Goal: Check status: Check status

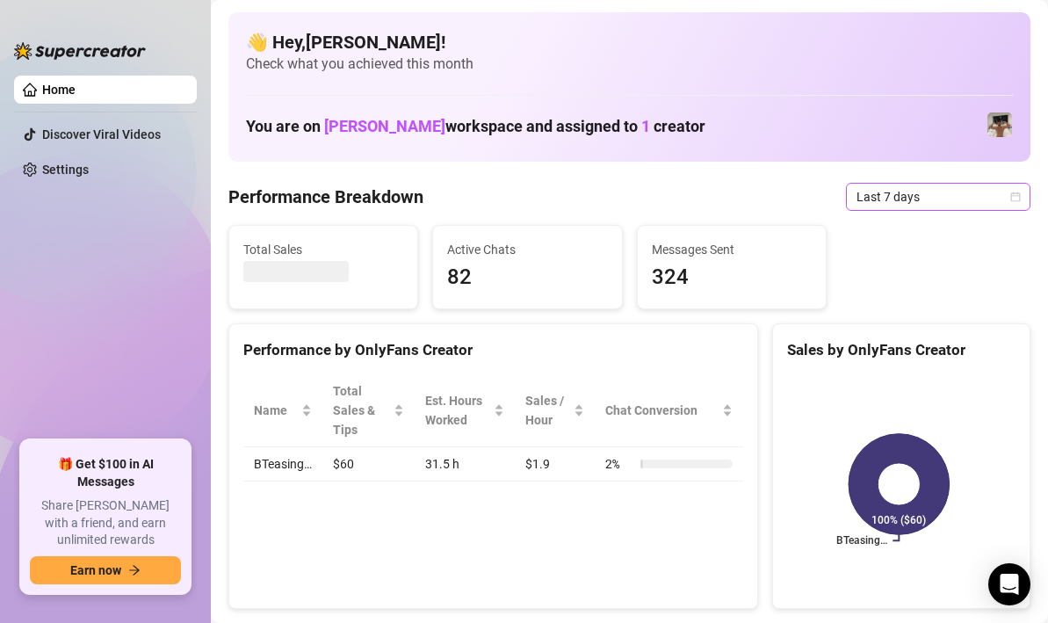
click at [1010, 199] on icon "calendar" at bounding box center [1015, 197] width 11 height 11
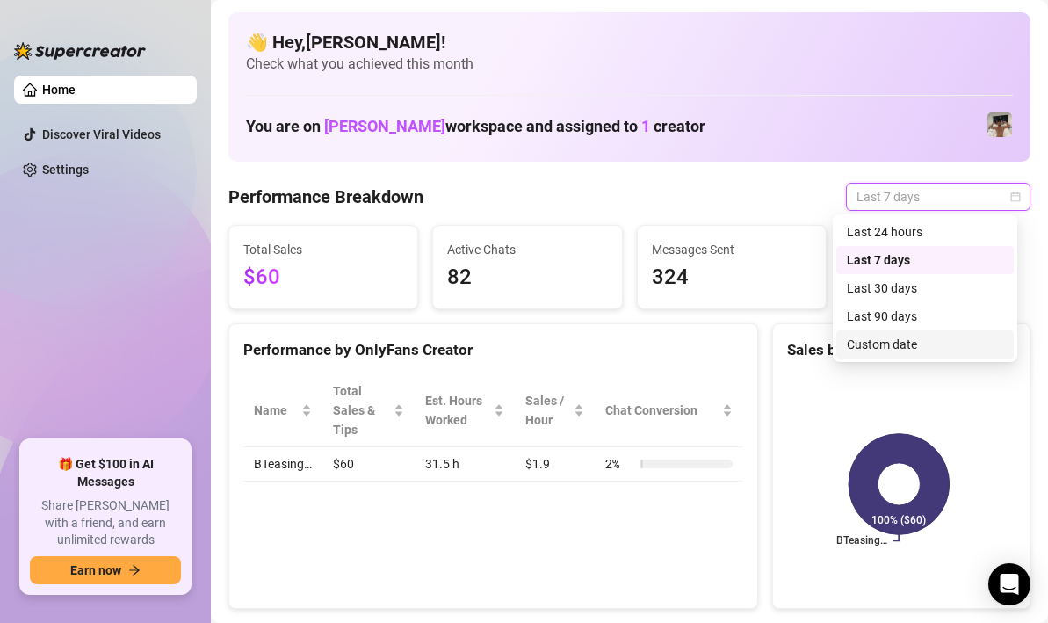
click at [907, 336] on div "Custom date" at bounding box center [925, 344] width 156 height 19
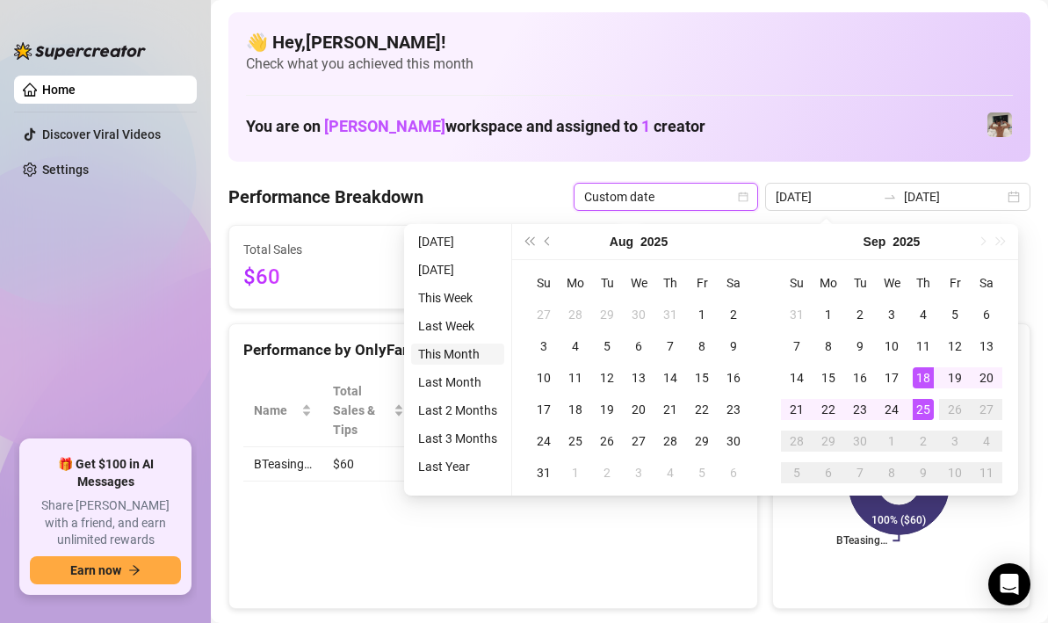
type input "[DATE]"
click at [801, 204] on div "[DATE] [DATE]" at bounding box center [897, 197] width 265 height 28
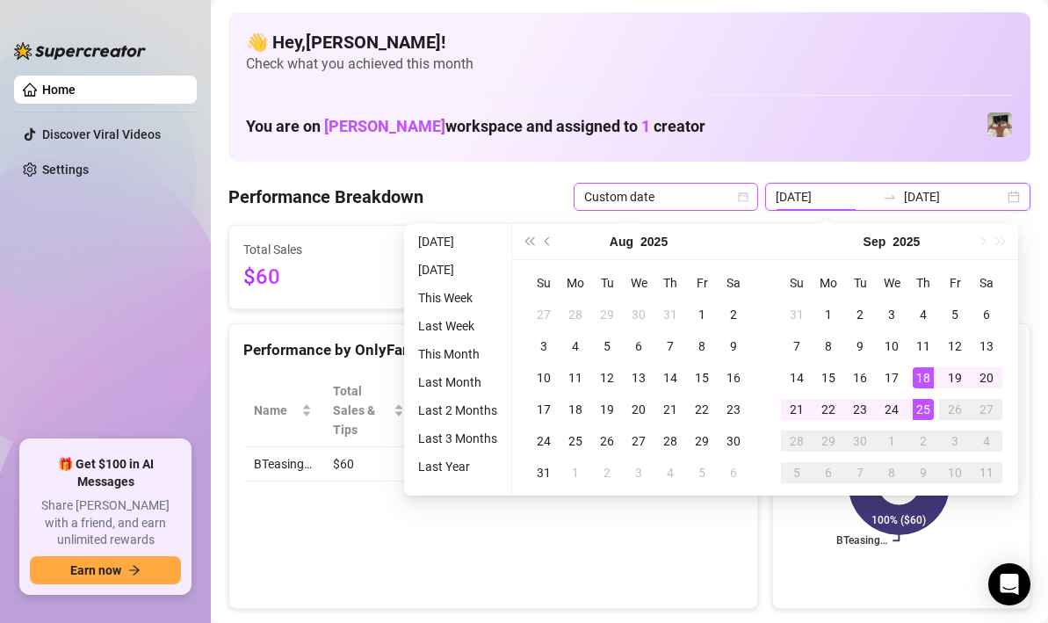
click at [748, 200] on span "Custom date" at bounding box center [665, 197] width 163 height 26
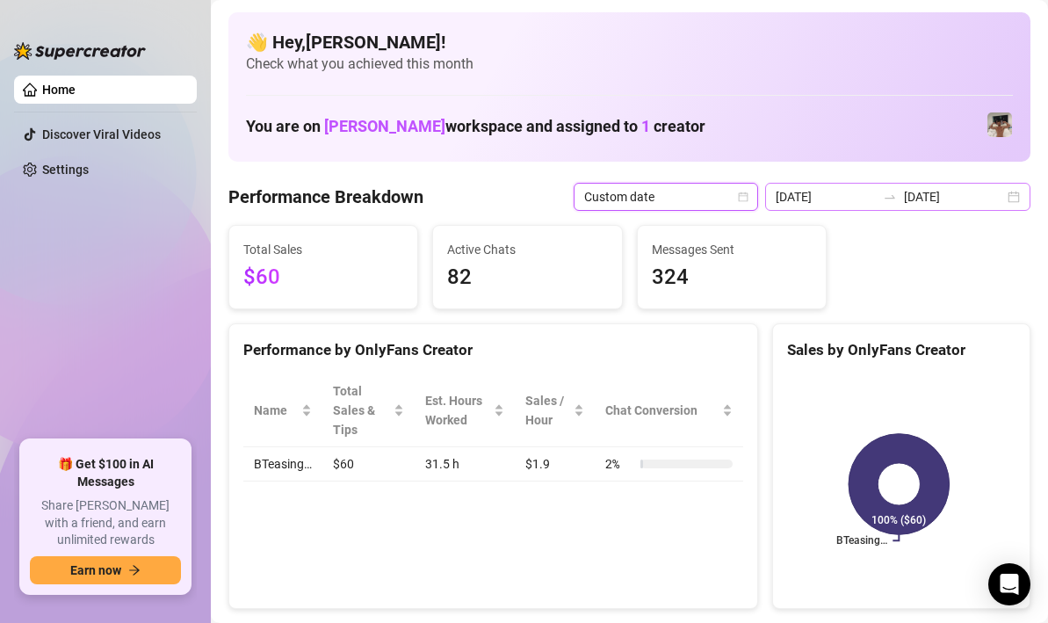
click at [904, 202] on div at bounding box center [890, 197] width 28 height 14
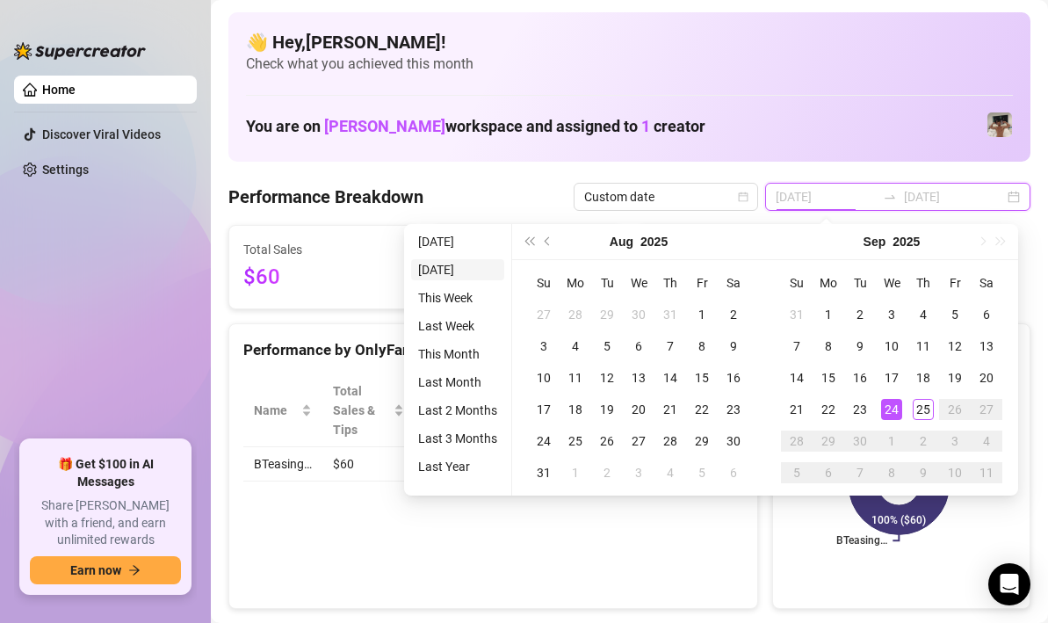
type input "[DATE]"
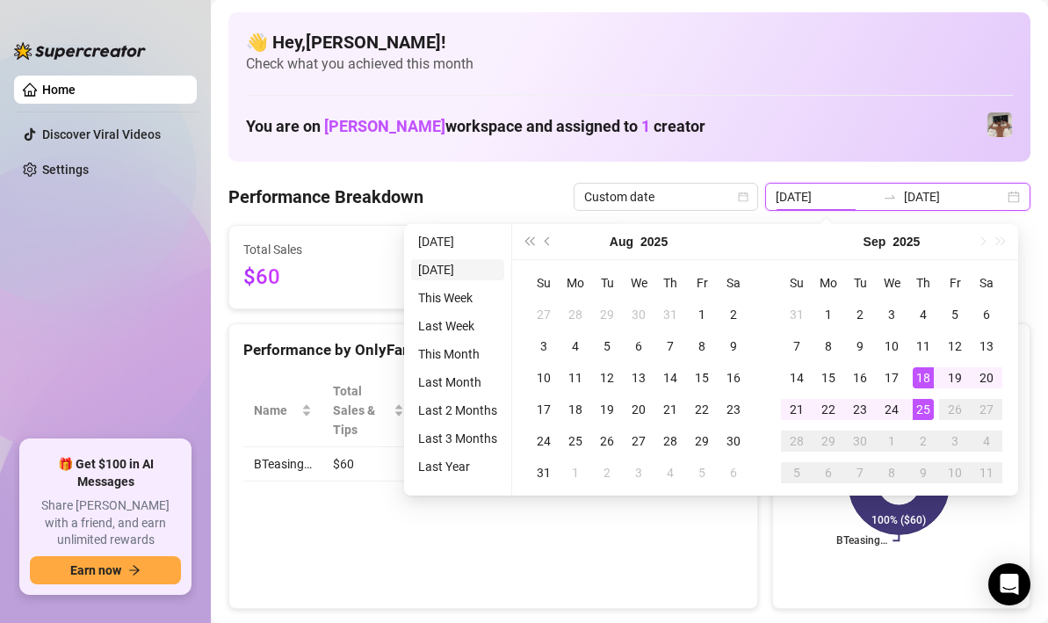
type input "[DATE]"
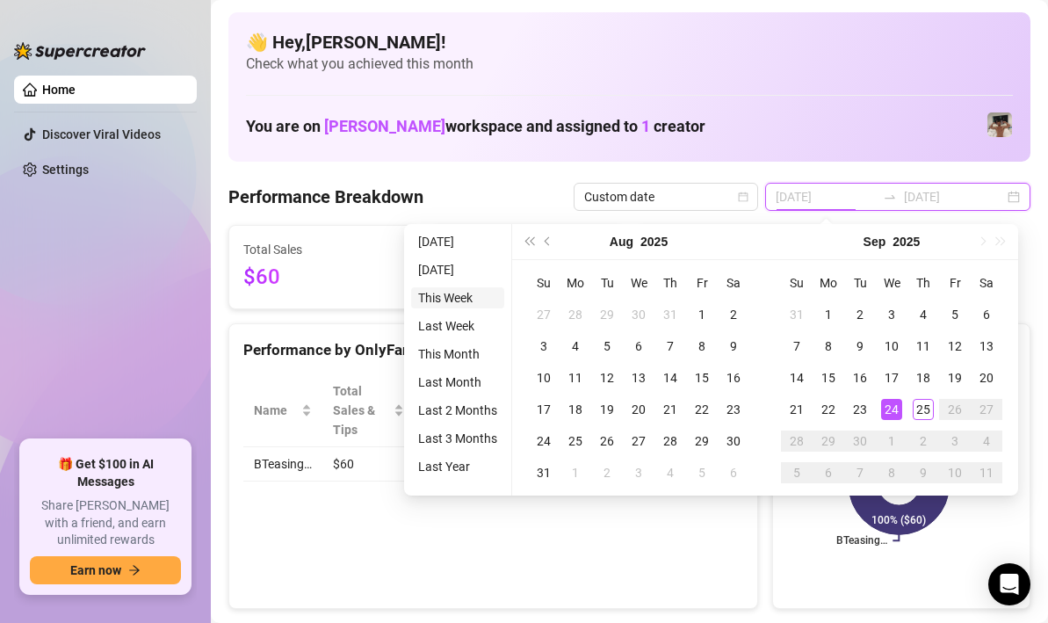
type input "[DATE]"
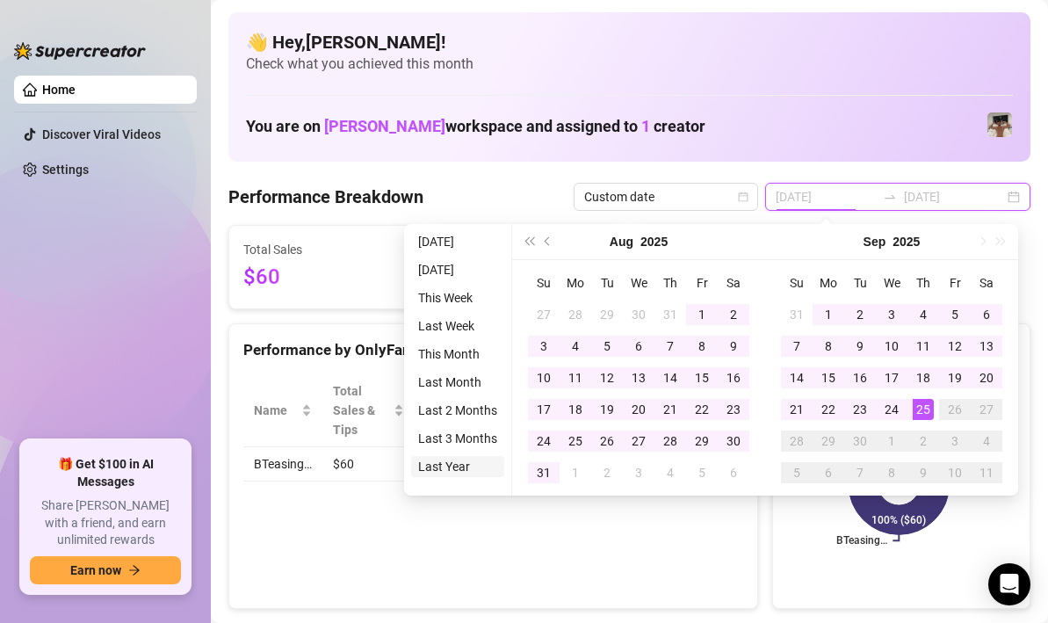
type input "[DATE]"
click at [451, 467] on li "Last Year" at bounding box center [457, 466] width 93 height 21
type input "[DATE]"
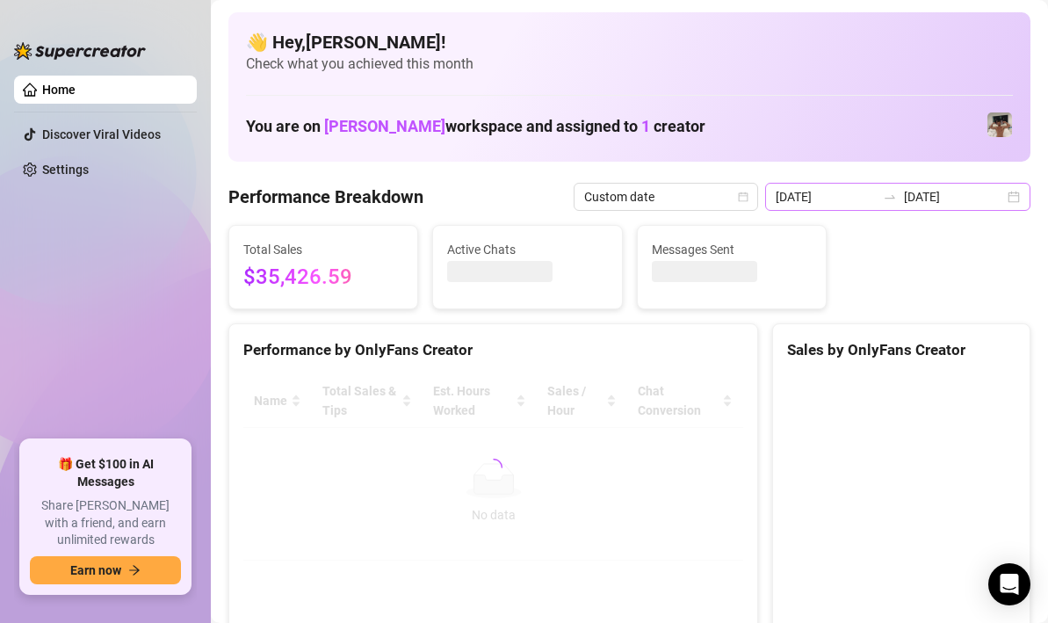
click at [1001, 198] on div "[DATE] [DATE]" at bounding box center [897, 197] width 265 height 28
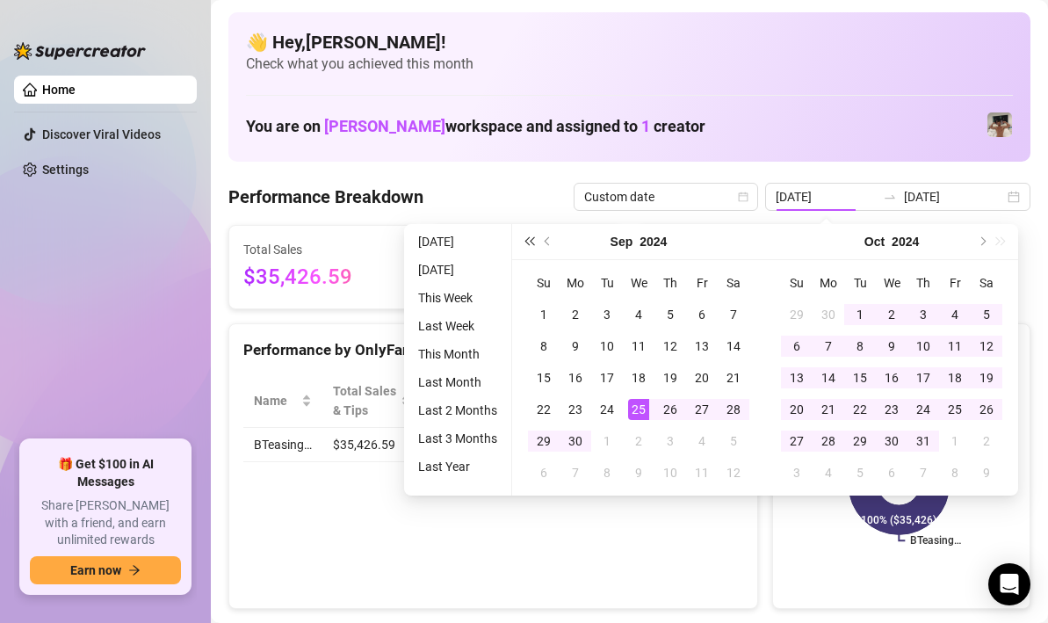
click at [548, 239] on span "Previous month (PageUp)" at bounding box center [549, 241] width 9 height 9
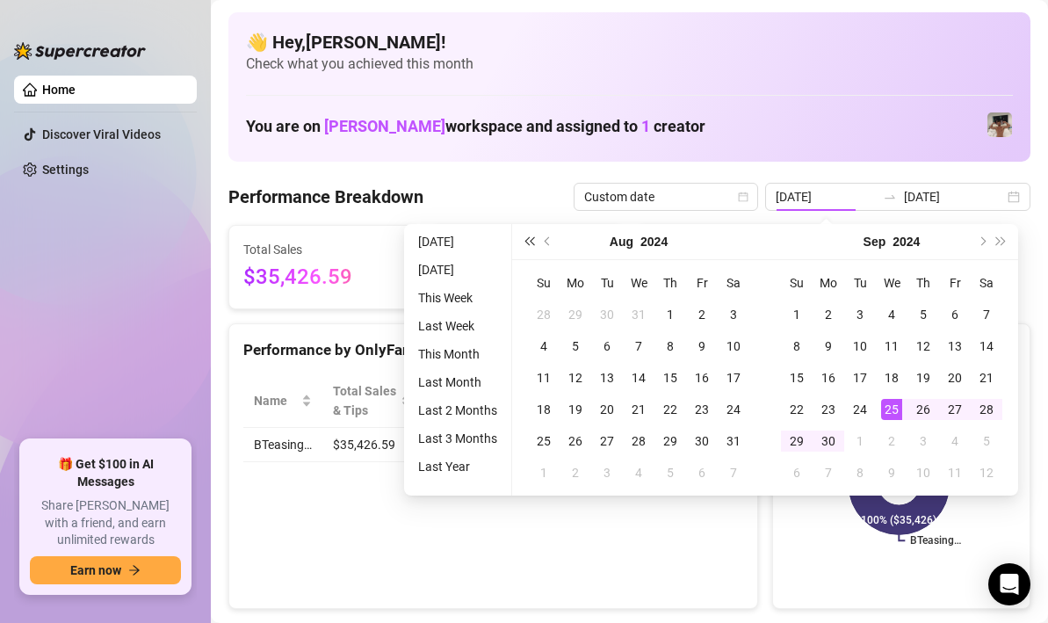
click at [533, 242] on span "Last year (Control + left)" at bounding box center [528, 241] width 9 height 9
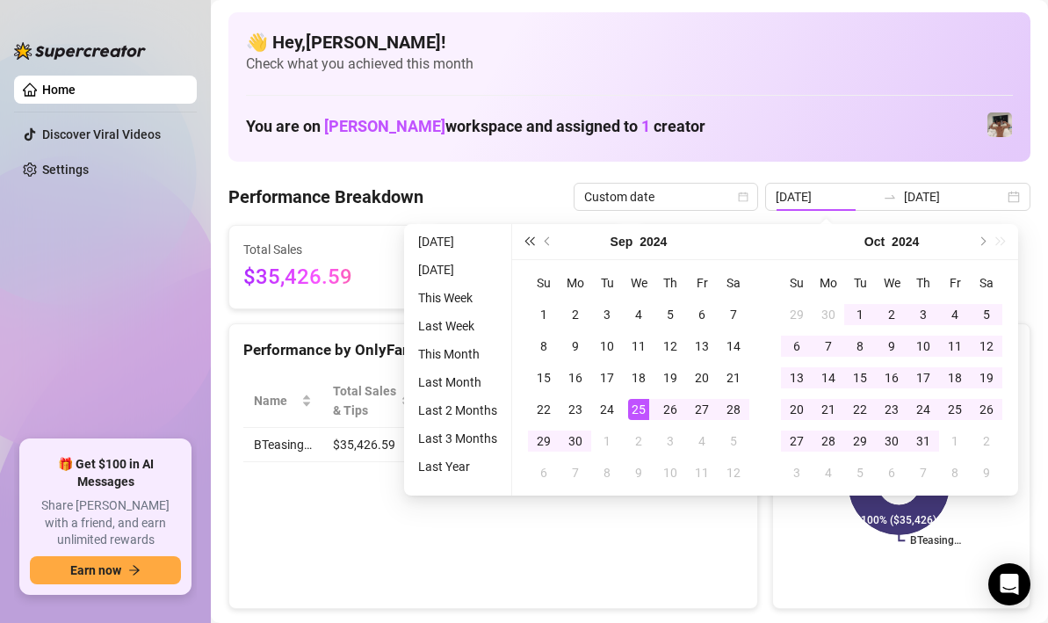
click at [533, 243] on span "Last year (Control + left)" at bounding box center [528, 241] width 9 height 9
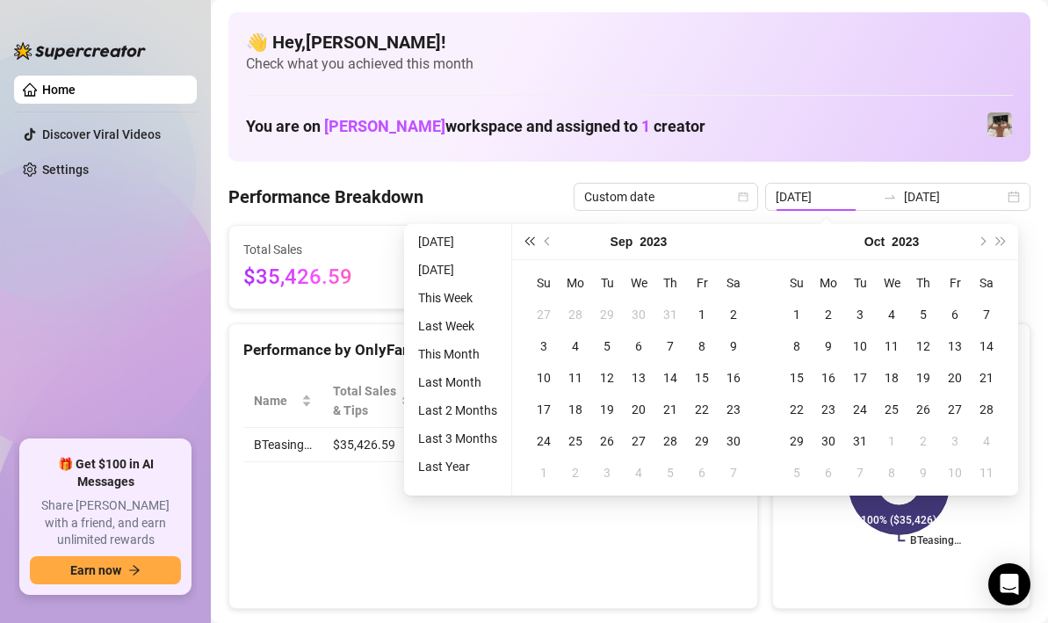
click at [533, 243] on span "Last year (Control + left)" at bounding box center [528, 241] width 9 height 9
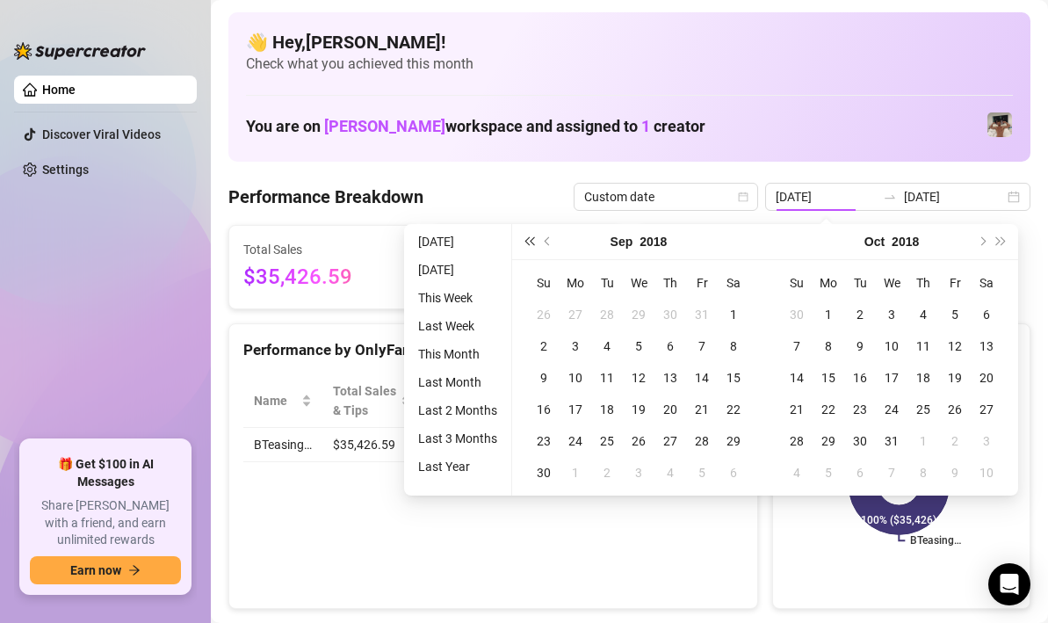
click at [533, 243] on span "Last year (Control + left)" at bounding box center [528, 241] width 9 height 9
click at [1005, 241] on button "Next year (Control + right)" at bounding box center [1001, 241] width 19 height 35
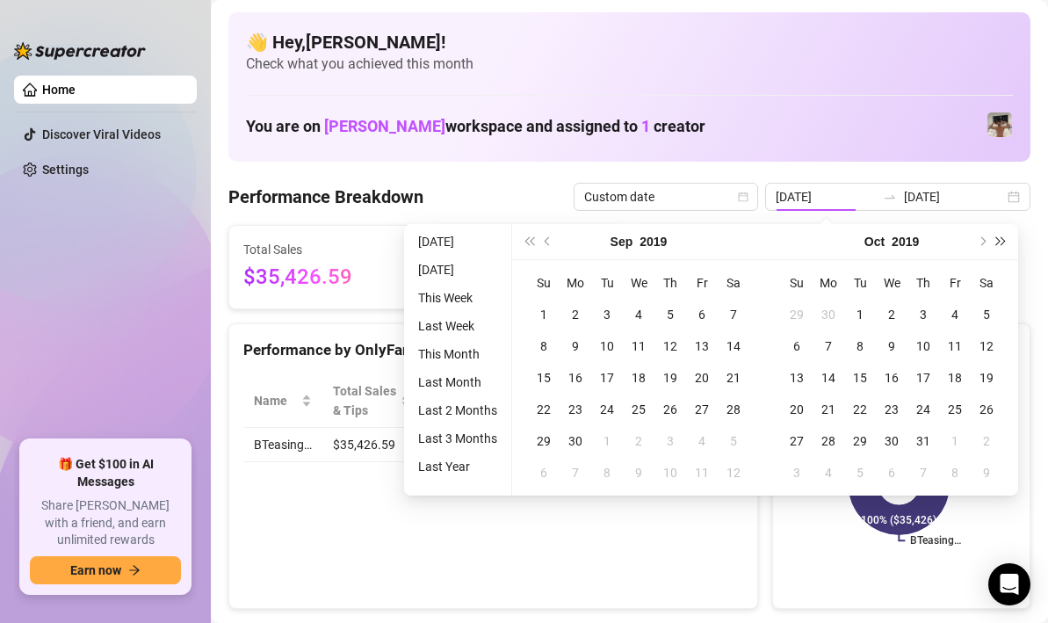
click at [1005, 241] on button "Next year (Control + right)" at bounding box center [1001, 241] width 19 height 35
click at [1006, 242] on button "Next year (Control + right)" at bounding box center [1001, 241] width 19 height 35
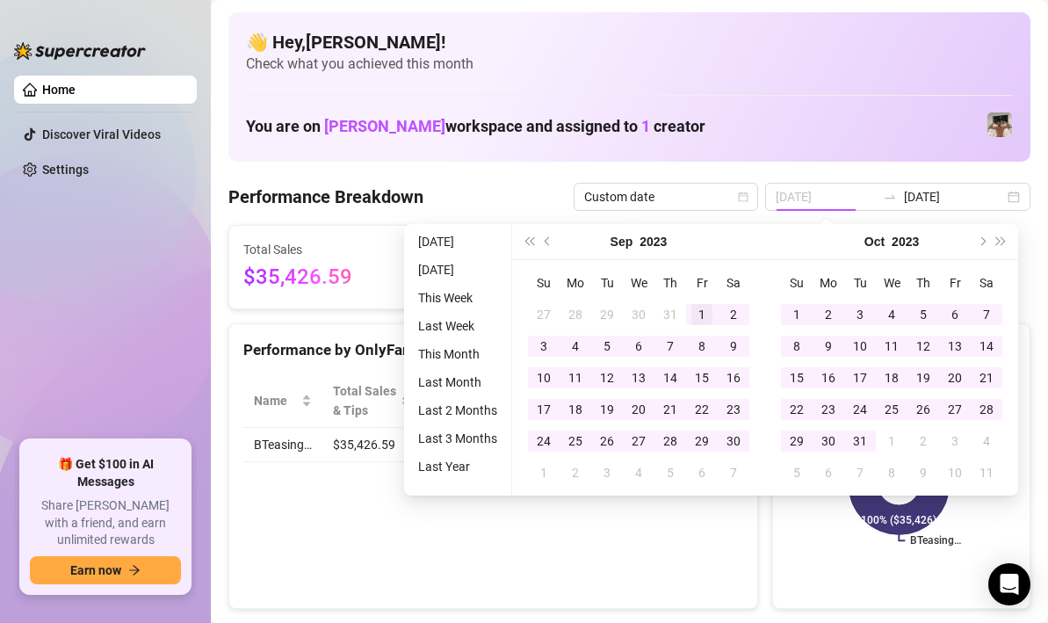
type input "[DATE]"
click at [694, 312] on div "1" at bounding box center [701, 314] width 21 height 21
click at [1001, 238] on span "Next year (Control + right)" at bounding box center [1001, 241] width 9 height 9
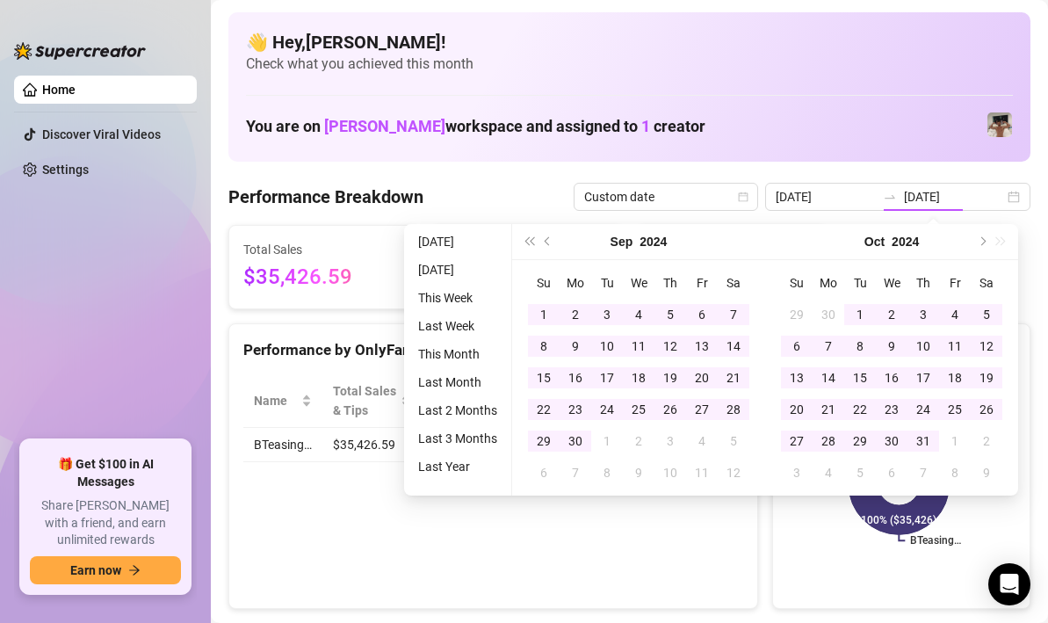
click at [1001, 238] on div "[DATE]" at bounding box center [891, 242] width 253 height 36
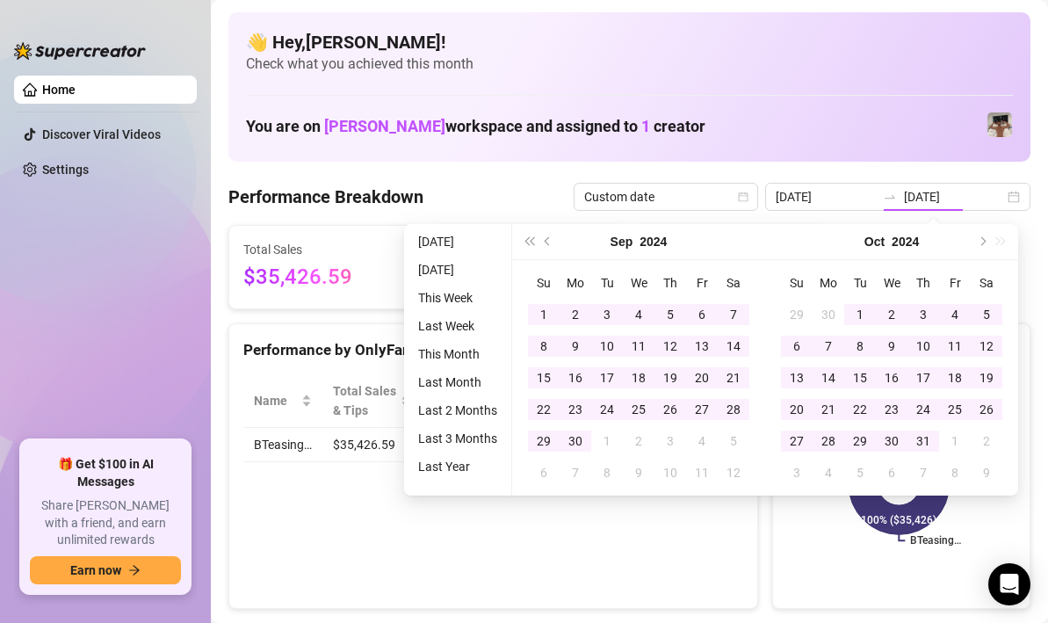
click at [1001, 238] on div "[DATE]" at bounding box center [891, 242] width 253 height 36
click at [997, 243] on div "[DATE]" at bounding box center [891, 242] width 253 height 36
drag, startPoint x: 997, startPoint y: 243, endPoint x: 991, endPoint y: 230, distance: 14.5
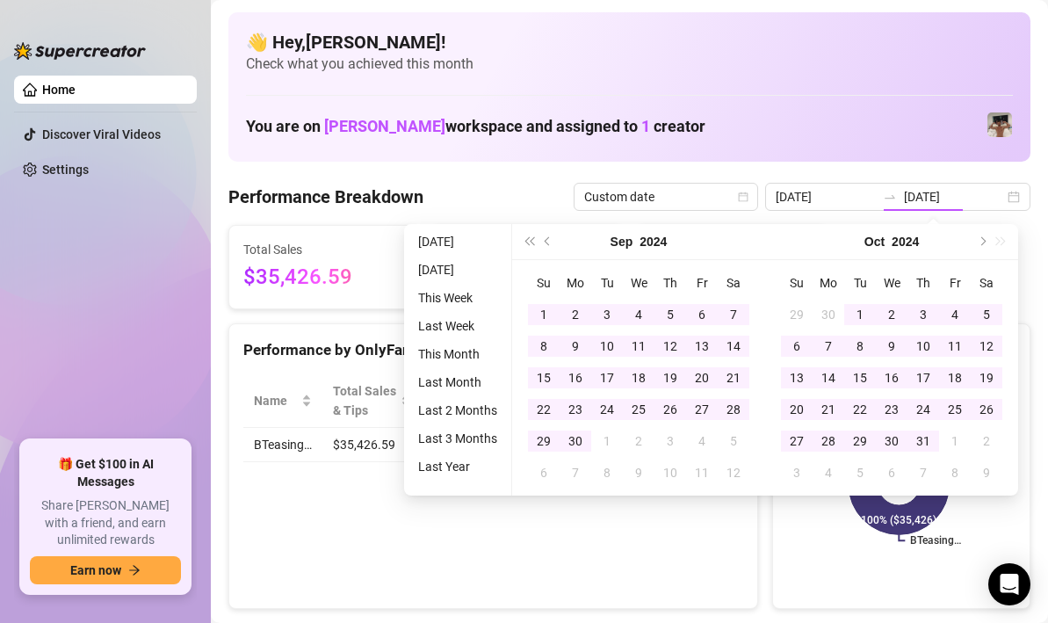
click at [997, 243] on div "[DATE]" at bounding box center [891, 242] width 253 height 36
click at [987, 240] on button "Next month (PageDown)" at bounding box center [981, 241] width 19 height 35
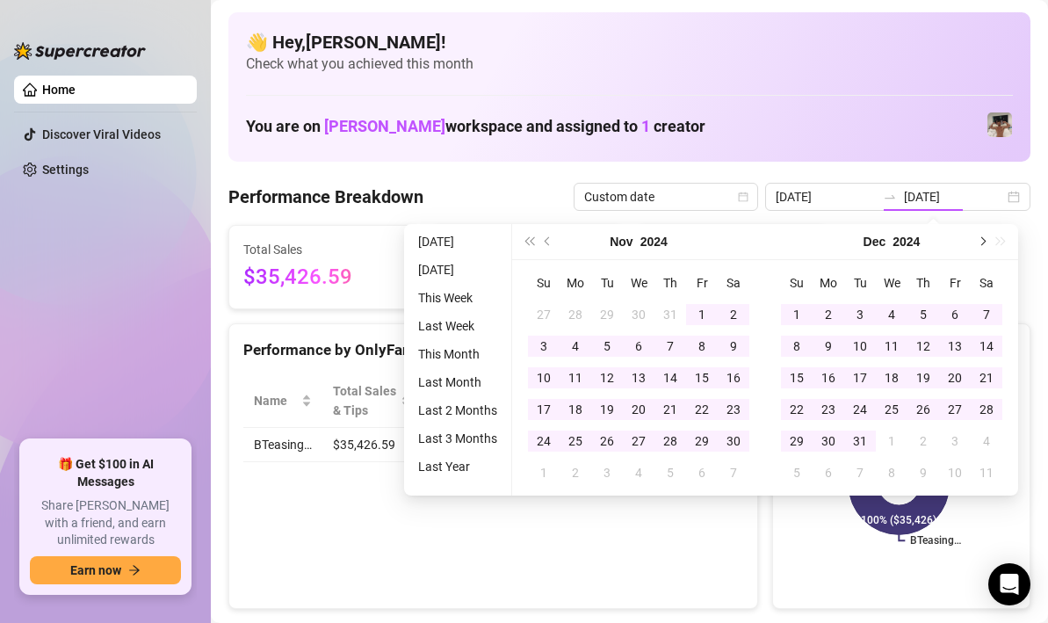
click at [987, 240] on button "Next month (PageDown)" at bounding box center [981, 241] width 19 height 35
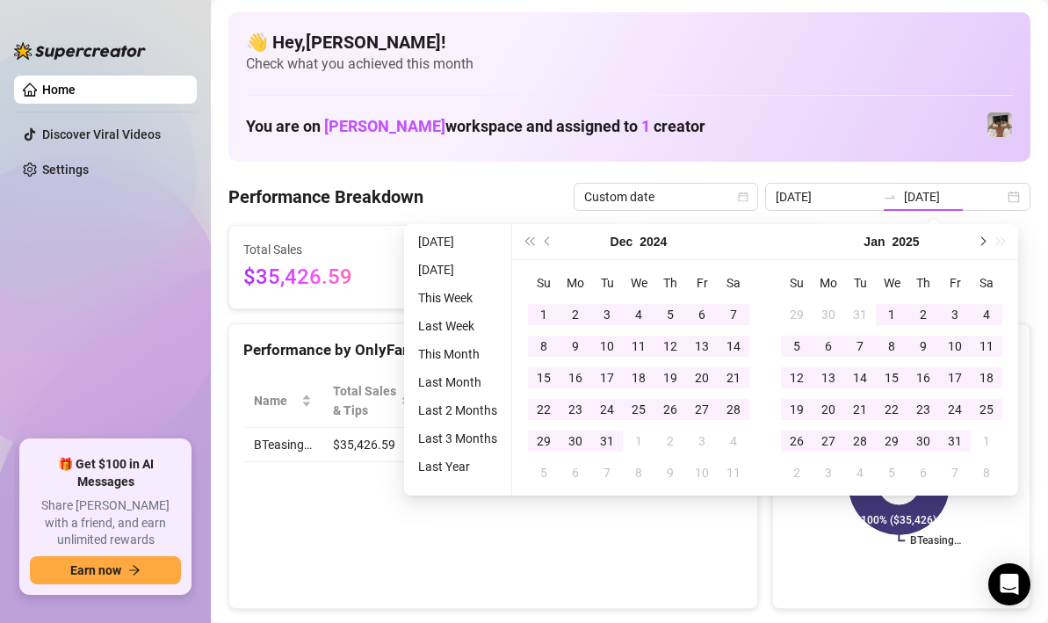
click at [987, 240] on button "Next month (PageDown)" at bounding box center [981, 241] width 19 height 35
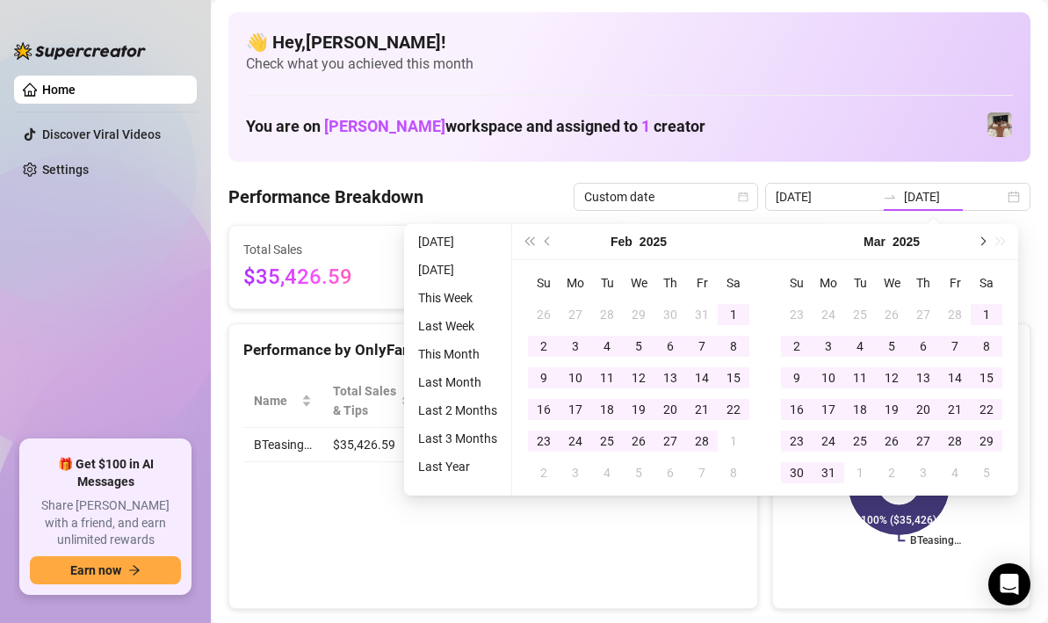
click at [987, 240] on button "Next month (PageDown)" at bounding box center [981, 241] width 19 height 35
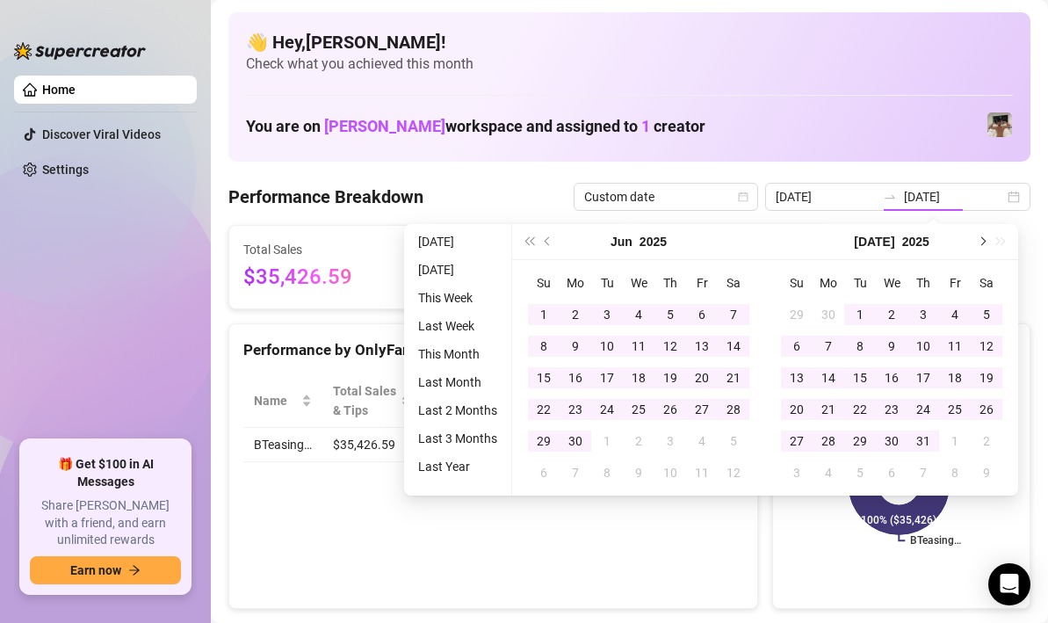
click at [987, 240] on button "Next month (PageDown)" at bounding box center [981, 241] width 19 height 35
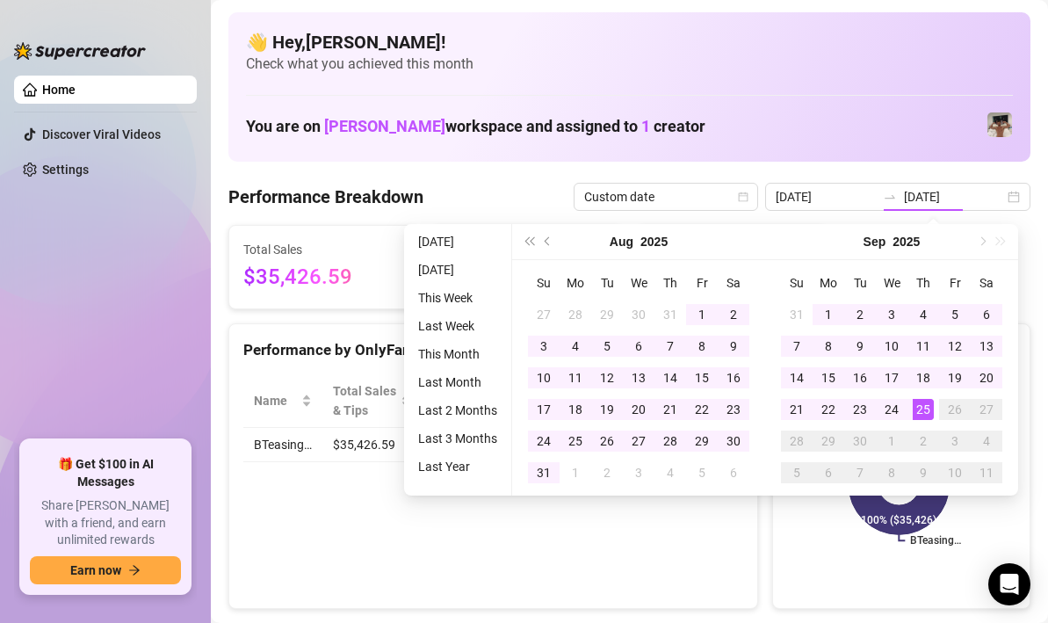
click at [987, 240] on div "[DATE]" at bounding box center [891, 242] width 253 height 36
type input "[DATE]"
click at [923, 412] on div "25" at bounding box center [923, 409] width 21 height 21
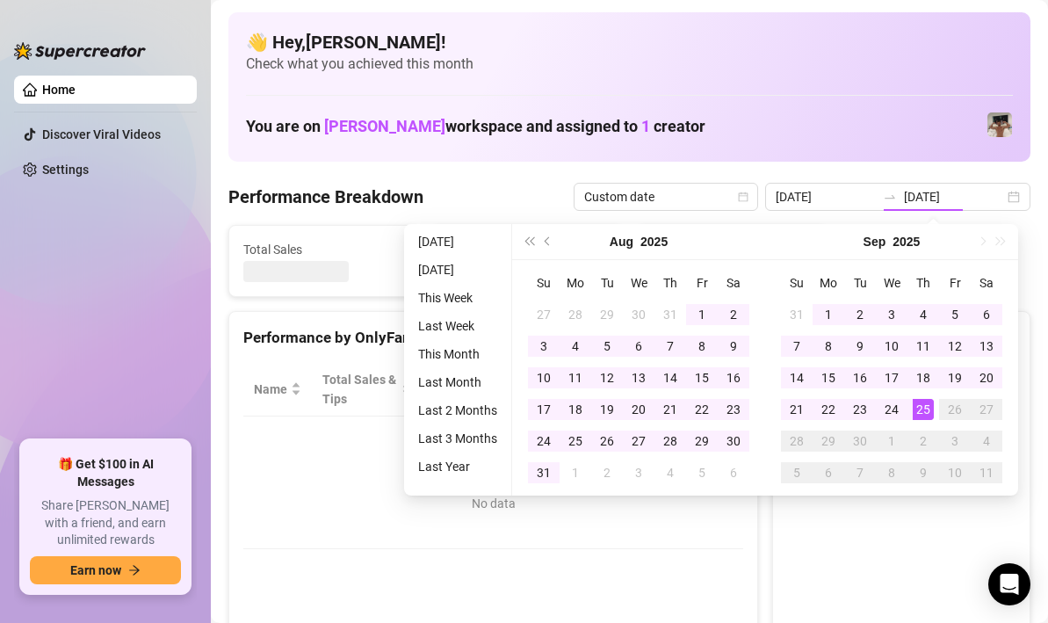
type input "[DATE]"
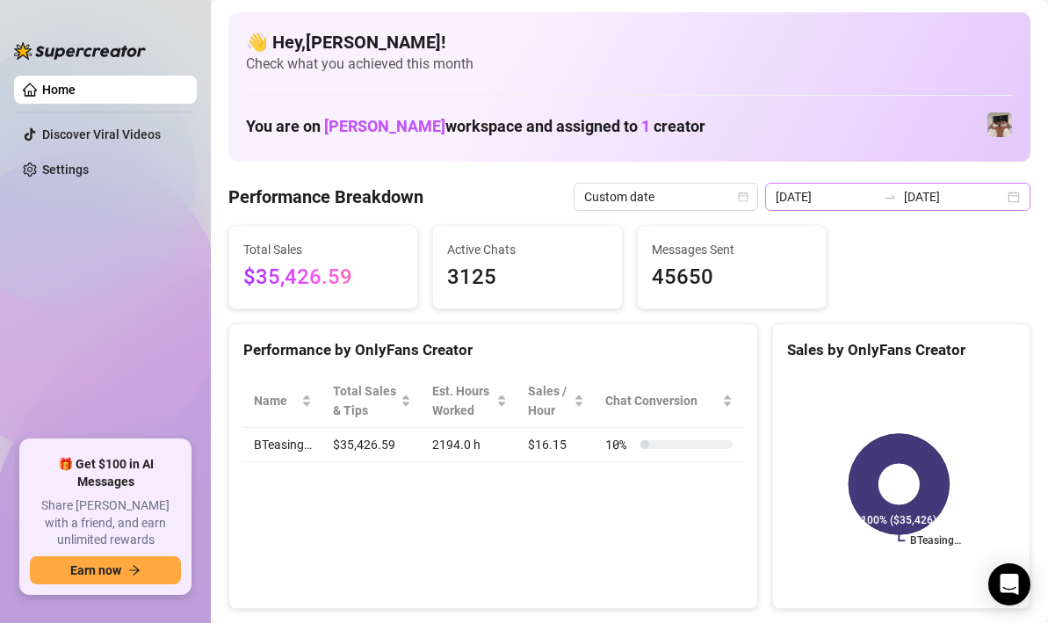
click at [1001, 199] on div "[DATE] [DATE]" at bounding box center [897, 197] width 265 height 28
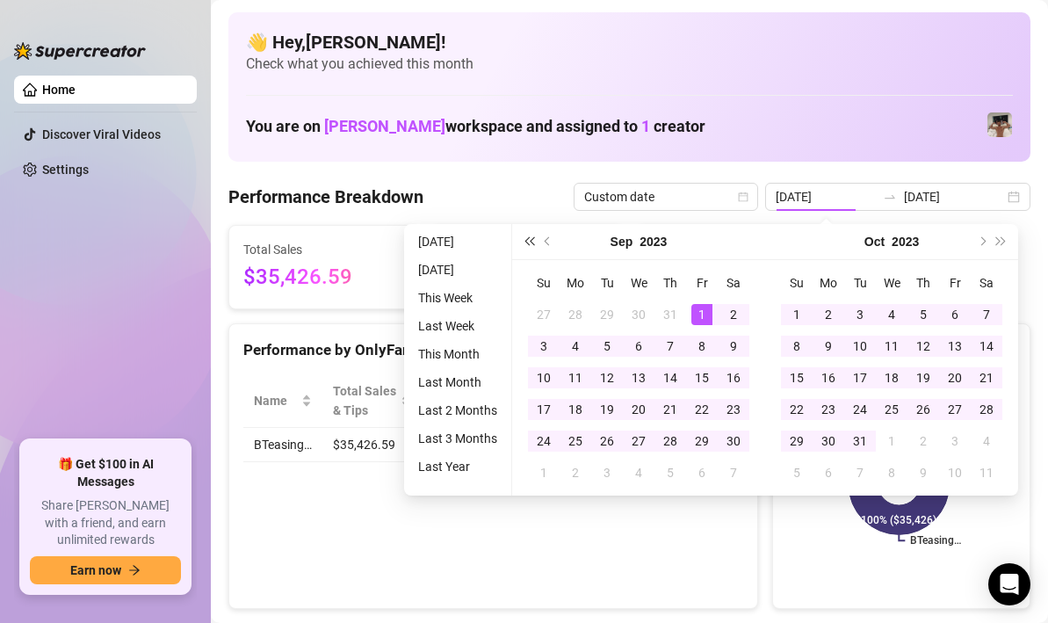
click at [534, 245] on button "Last year (Control + left)" at bounding box center [528, 241] width 19 height 35
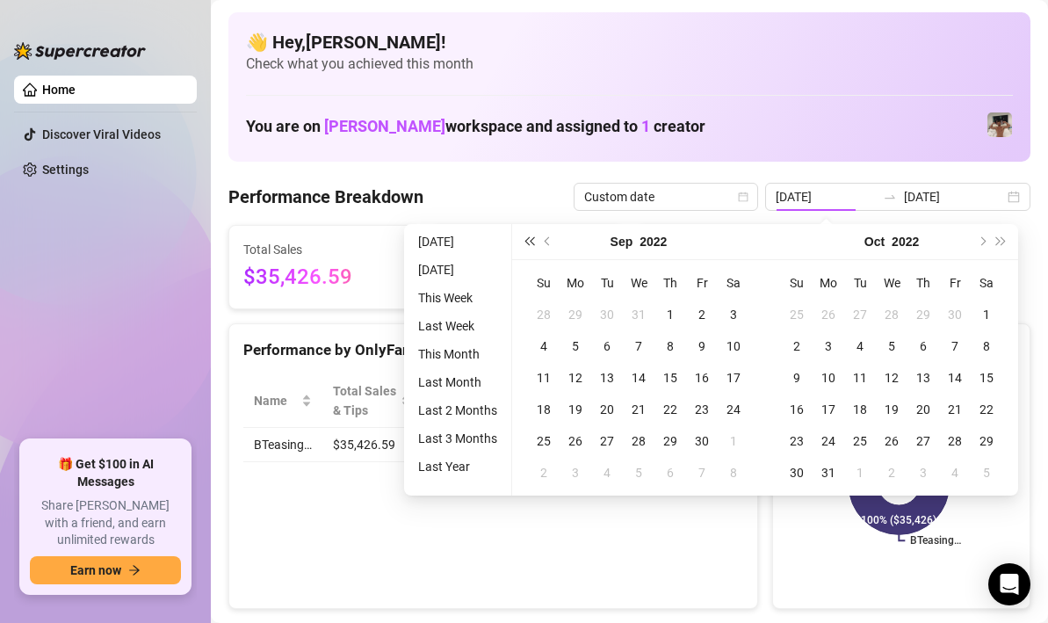
click at [534, 245] on button "Last year (Control + left)" at bounding box center [528, 241] width 19 height 35
click at [530, 244] on button "Last year (Control + left)" at bounding box center [528, 241] width 19 height 35
click at [1005, 242] on button "Next year (Control + right)" at bounding box center [1001, 241] width 19 height 35
click at [1004, 242] on button "Next year (Control + right)" at bounding box center [1001, 241] width 19 height 35
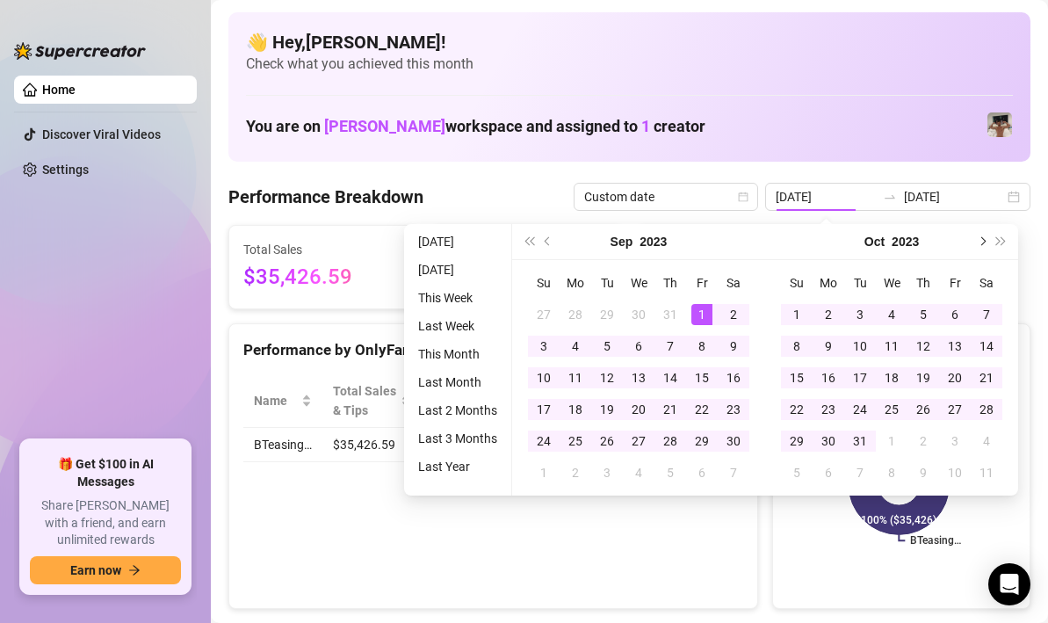
click at [981, 240] on span "Next month (PageDown)" at bounding box center [981, 241] width 9 height 9
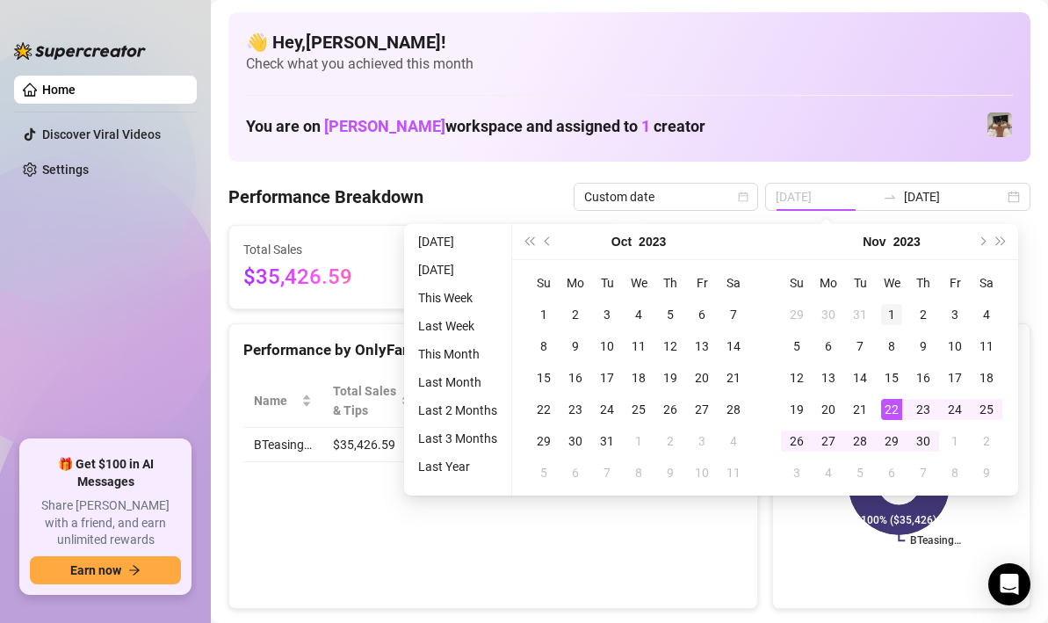
type input "[DATE]"
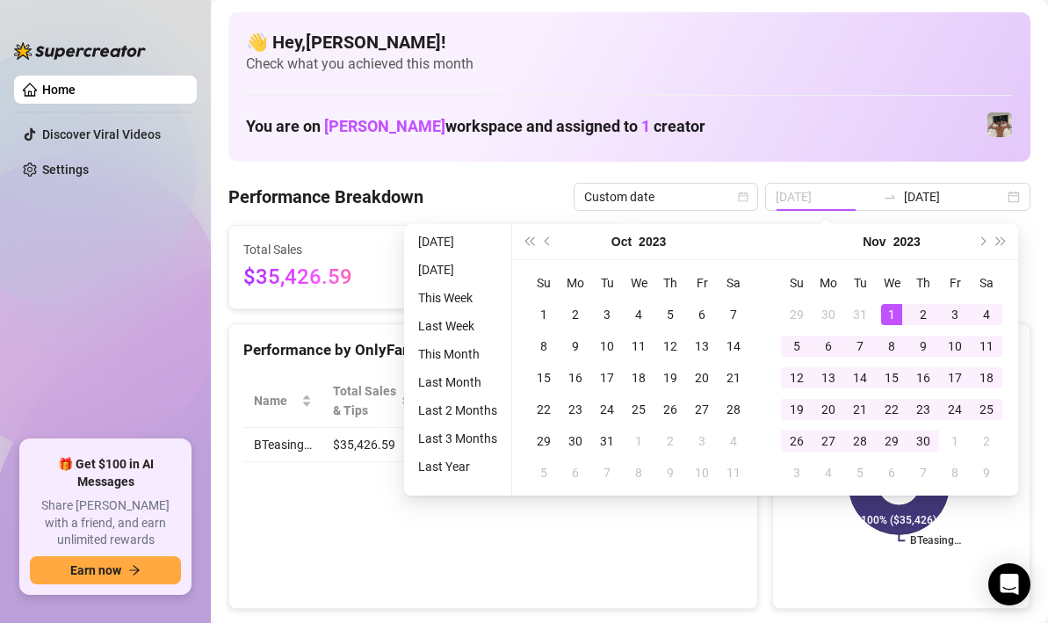
click at [897, 304] on div "1" at bounding box center [891, 314] width 21 height 21
click at [1000, 230] on button "Next year (Control + right)" at bounding box center [1001, 241] width 19 height 35
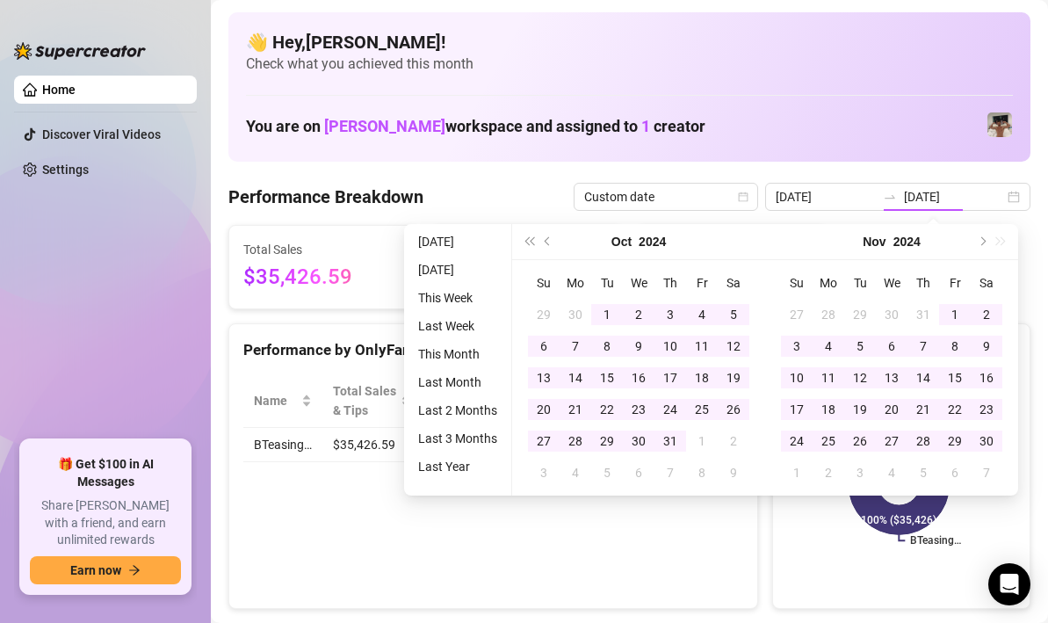
click at [1000, 230] on div "[DATE]" at bounding box center [891, 242] width 253 height 36
click at [985, 239] on button "Next month (PageDown)" at bounding box center [981, 241] width 19 height 35
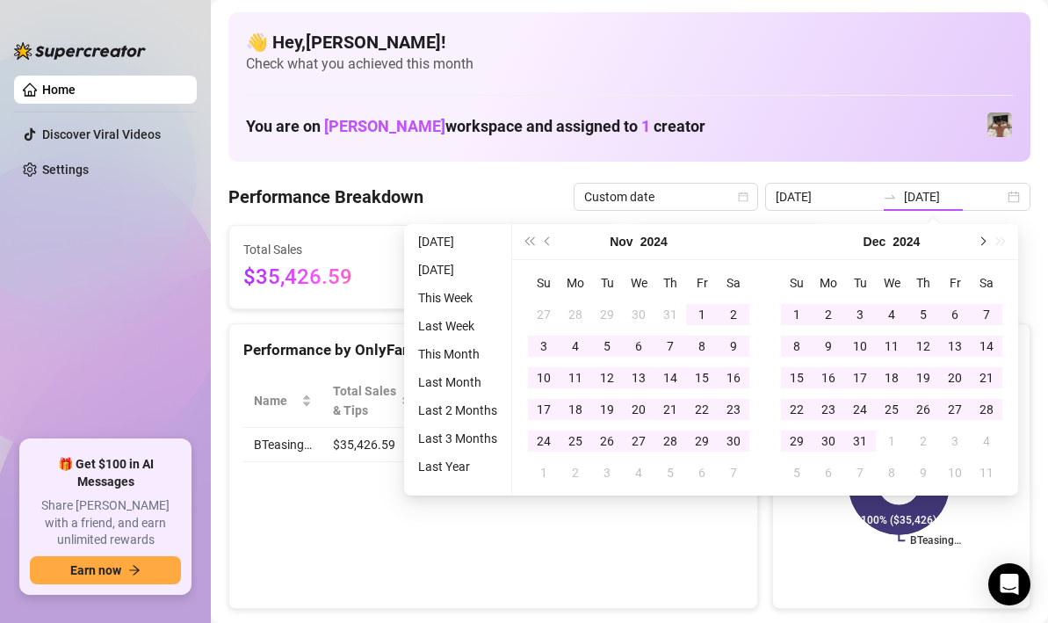
click at [985, 239] on button "Next month (PageDown)" at bounding box center [981, 241] width 19 height 35
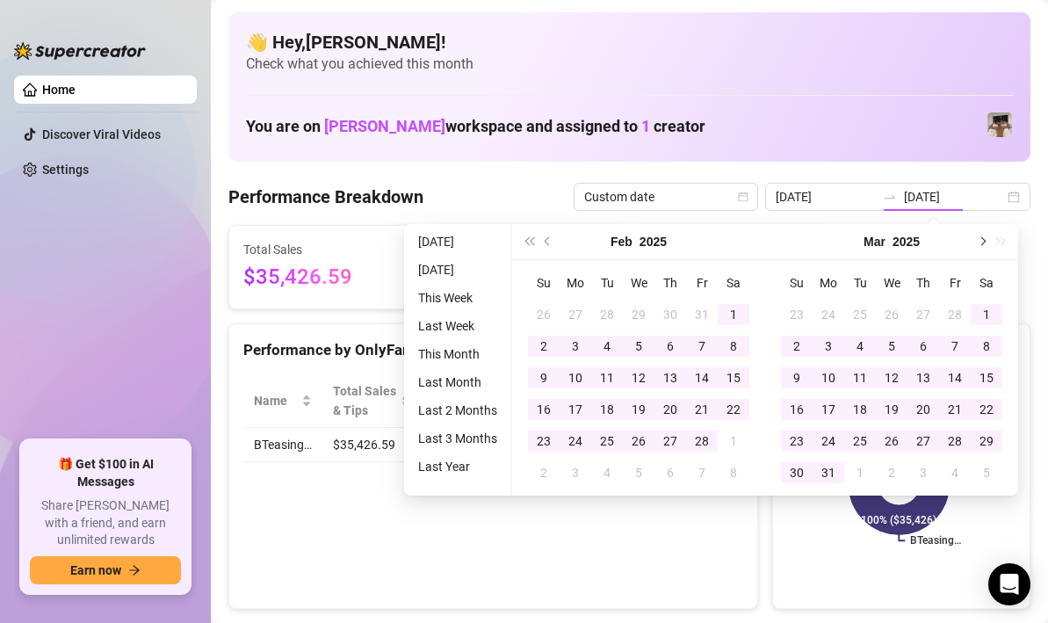
click at [985, 239] on button "Next month (PageDown)" at bounding box center [981, 241] width 19 height 35
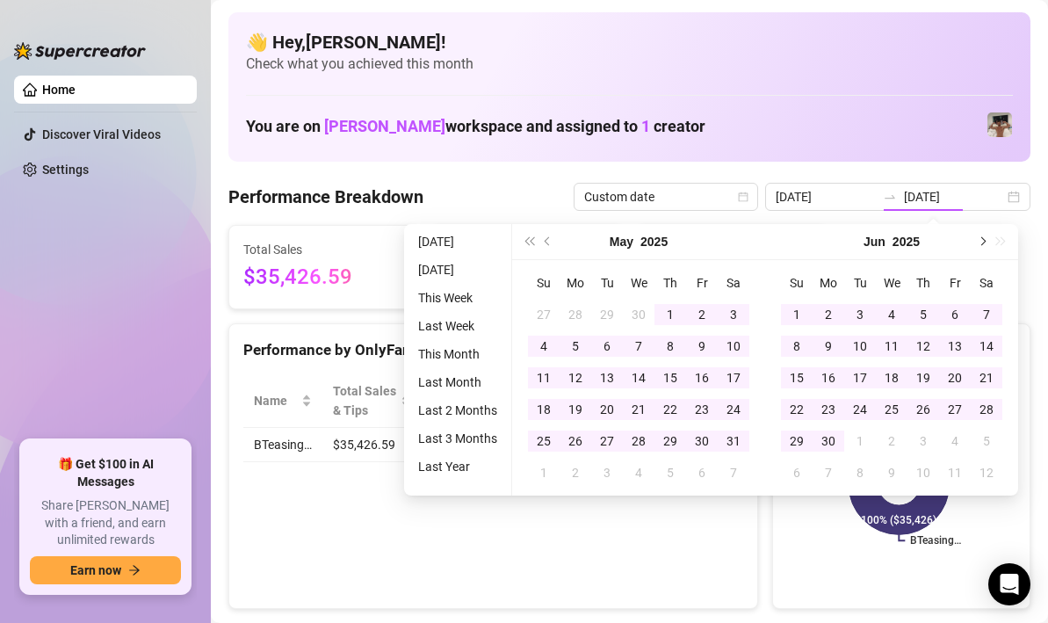
click at [985, 239] on button "Next month (PageDown)" at bounding box center [981, 241] width 19 height 35
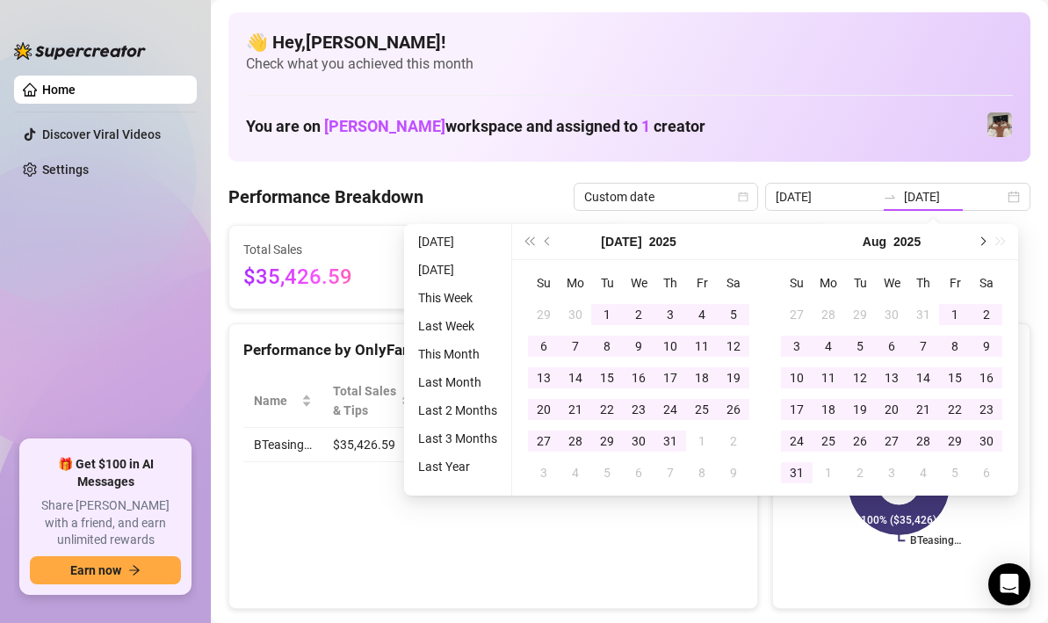
click at [985, 239] on button "Next month (PageDown)" at bounding box center [981, 241] width 19 height 35
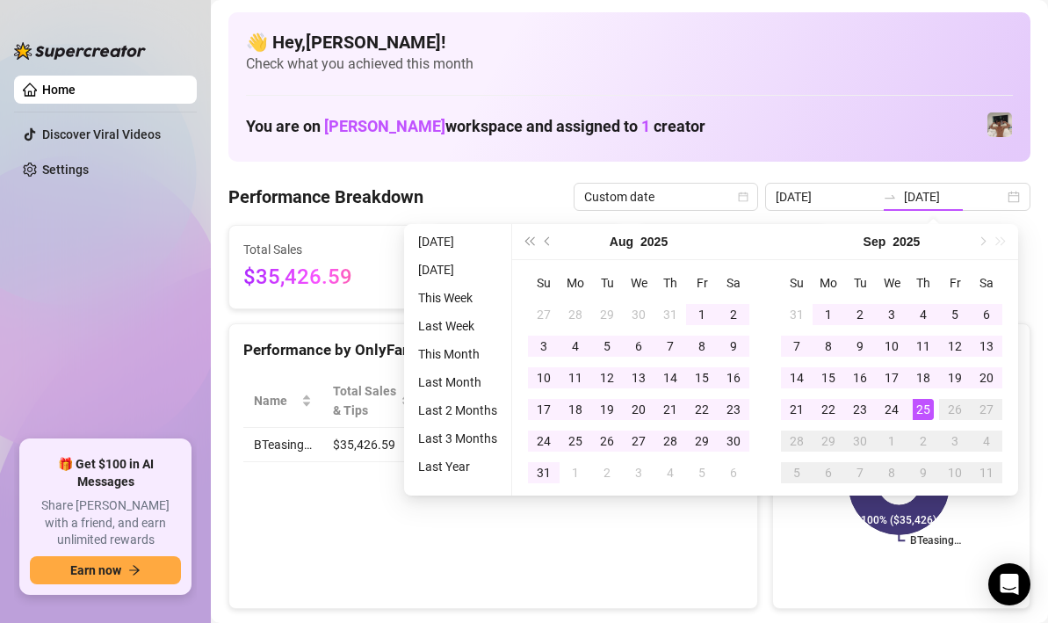
click at [985, 239] on div "[DATE]" at bounding box center [891, 242] width 253 height 36
type input "[DATE]"
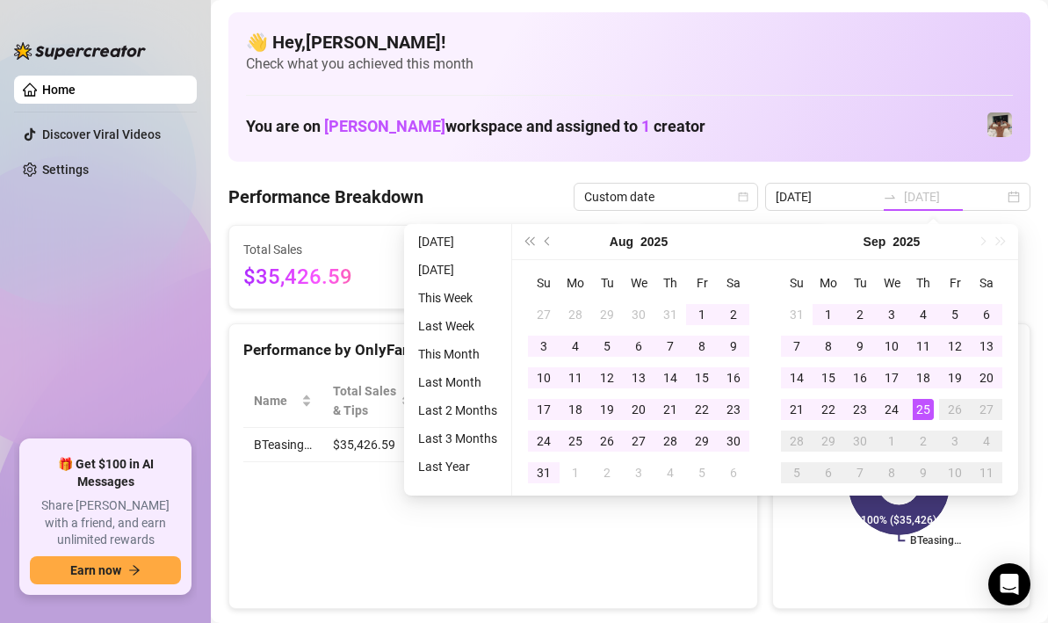
click at [923, 408] on div "25" at bounding box center [923, 409] width 21 height 21
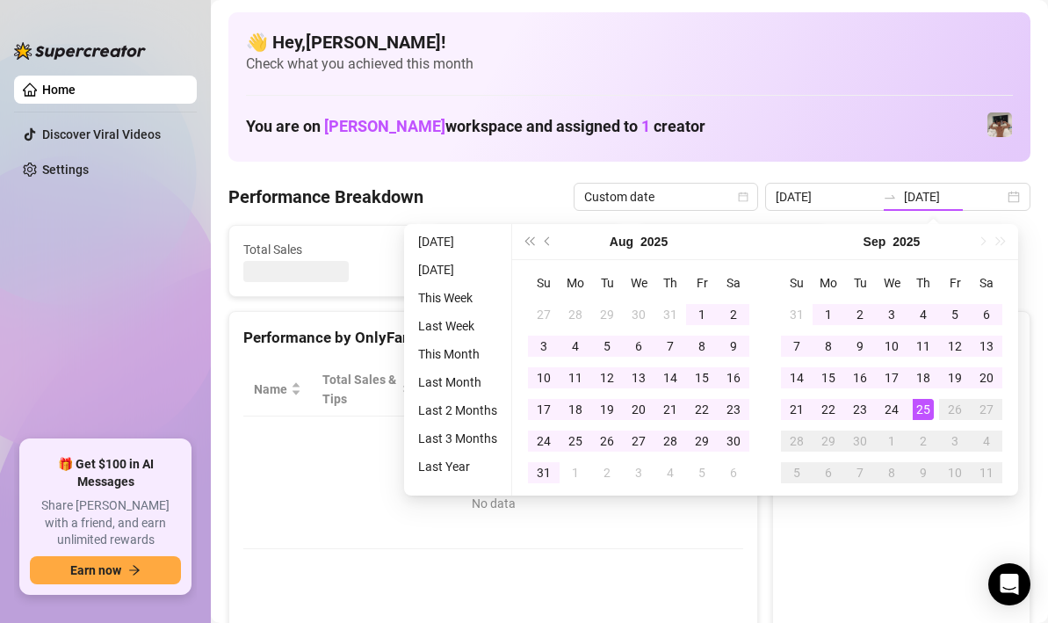
type input "[DATE]"
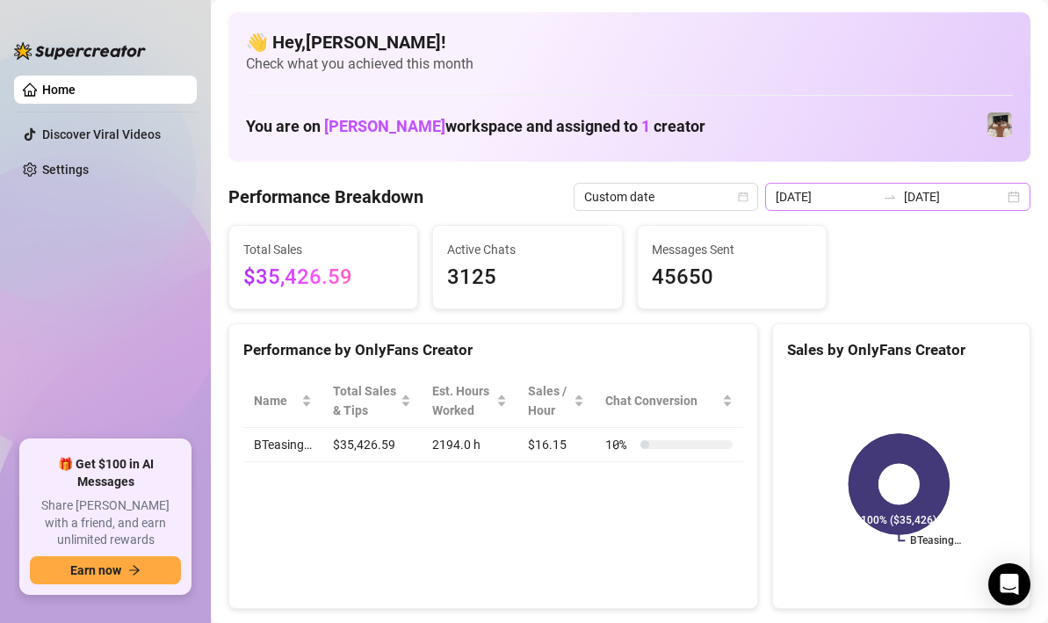
click at [1003, 192] on div "[DATE] [DATE]" at bounding box center [897, 197] width 265 height 28
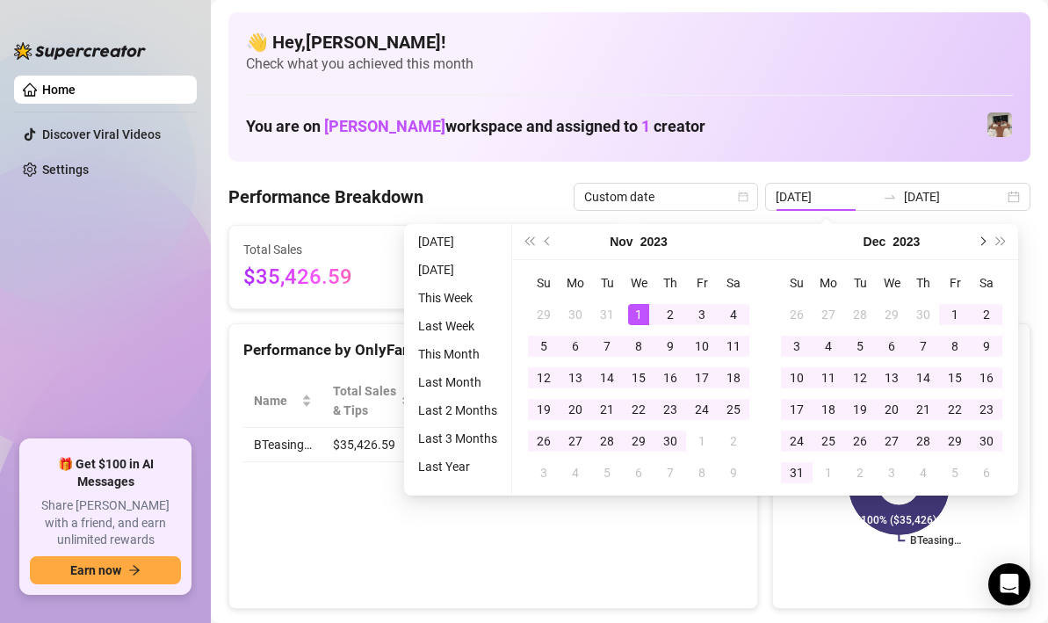
click at [987, 240] on button "Next month (PageDown)" at bounding box center [981, 241] width 19 height 35
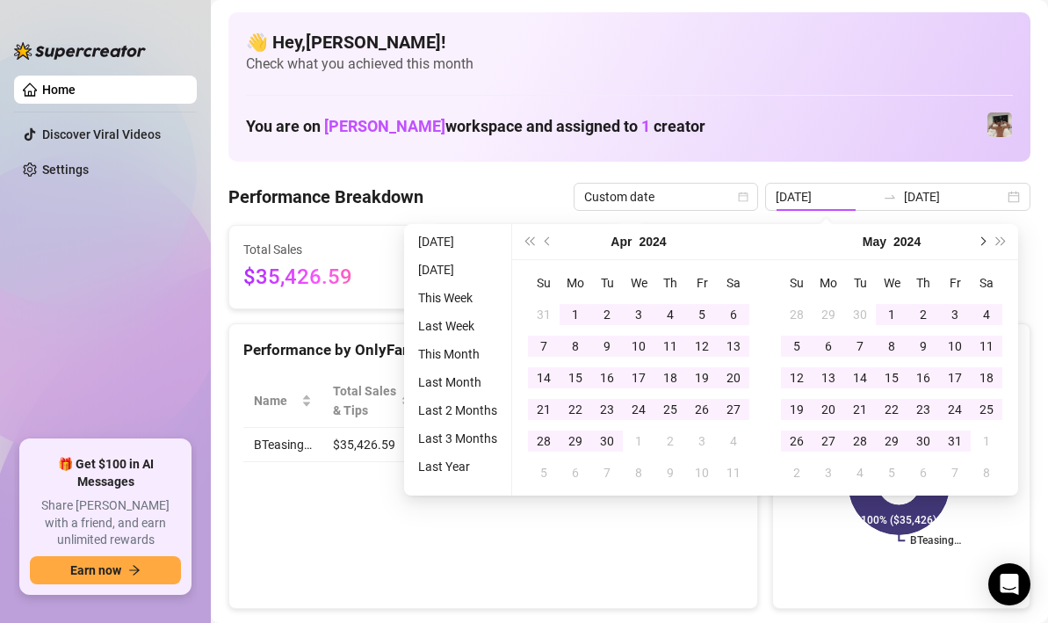
click at [987, 240] on button "Next month (PageDown)" at bounding box center [981, 241] width 19 height 35
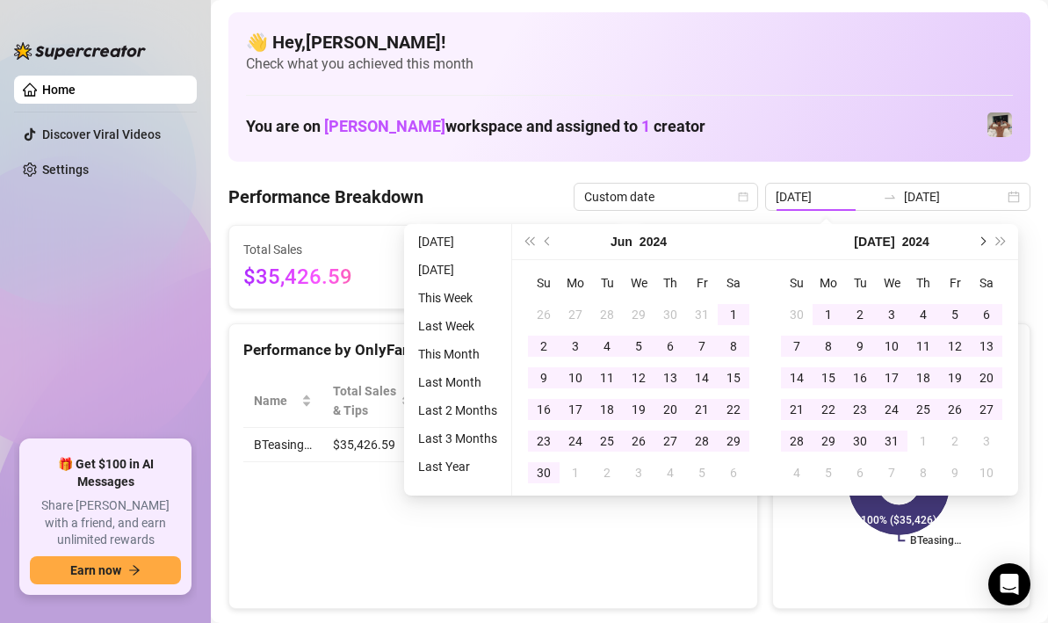
click at [987, 240] on button "Next month (PageDown)" at bounding box center [981, 241] width 19 height 35
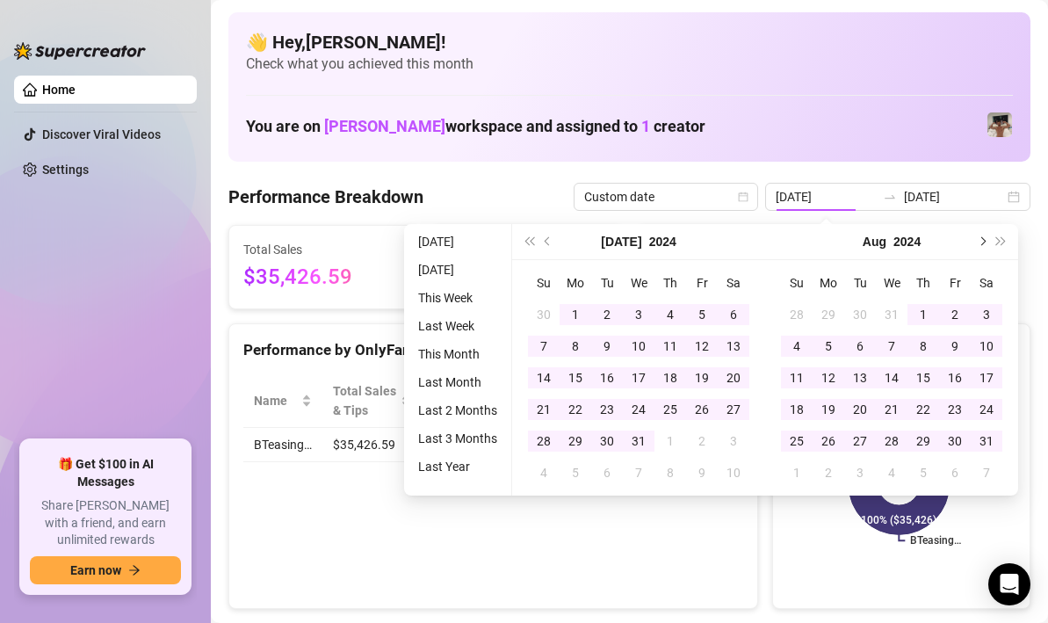
click at [987, 240] on button "Next month (PageDown)" at bounding box center [981, 241] width 19 height 35
type input "[DATE]"
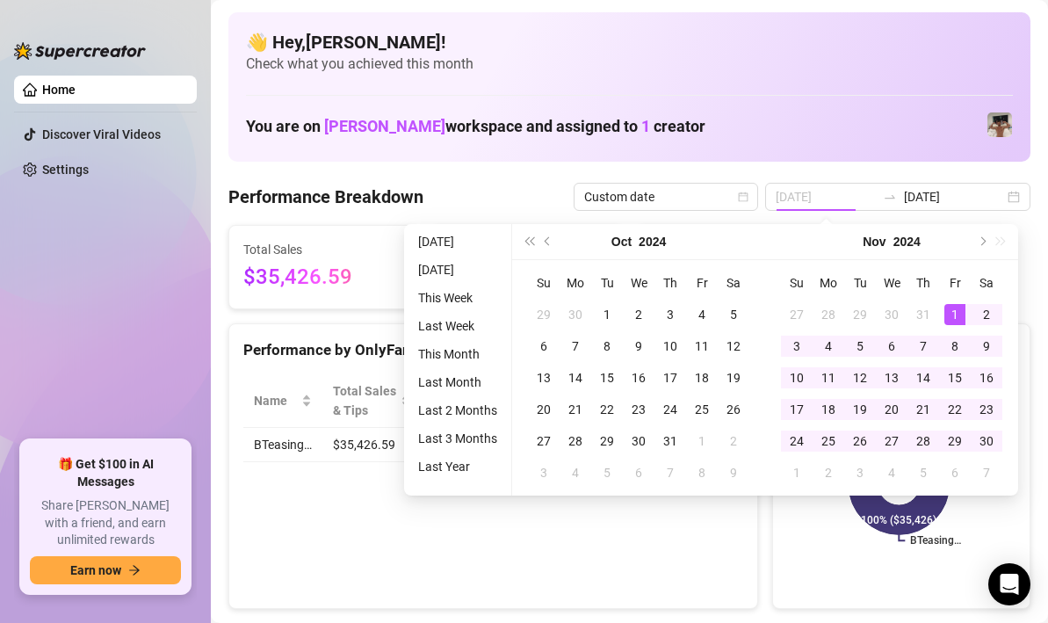
click at [950, 313] on div "1" at bounding box center [954, 314] width 21 height 21
click at [985, 240] on button "Next month (PageDown)" at bounding box center [981, 241] width 19 height 35
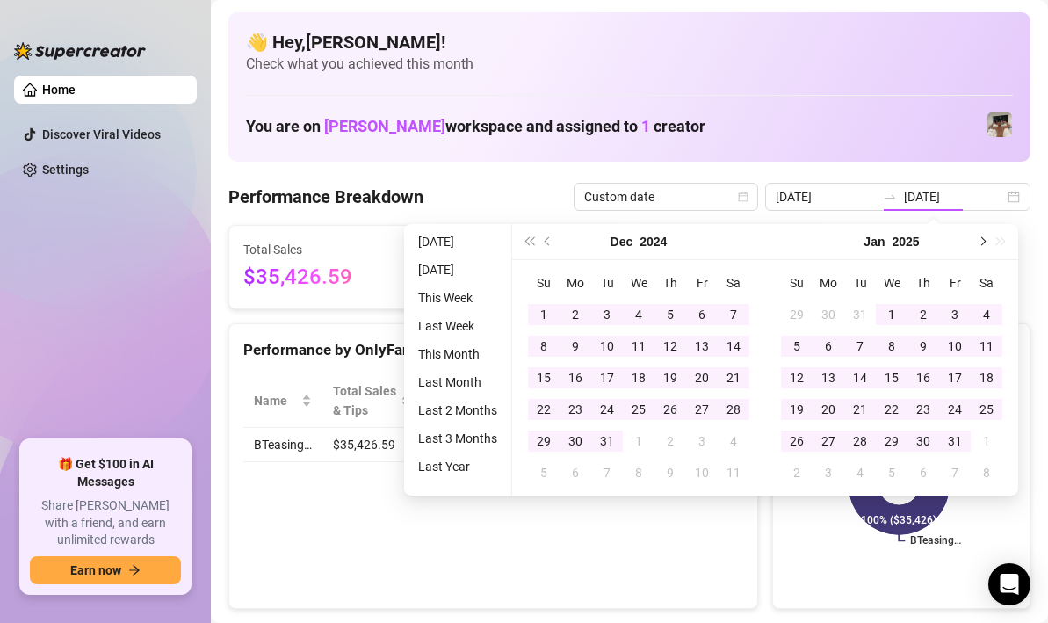
click at [985, 240] on button "Next month (PageDown)" at bounding box center [981, 241] width 19 height 35
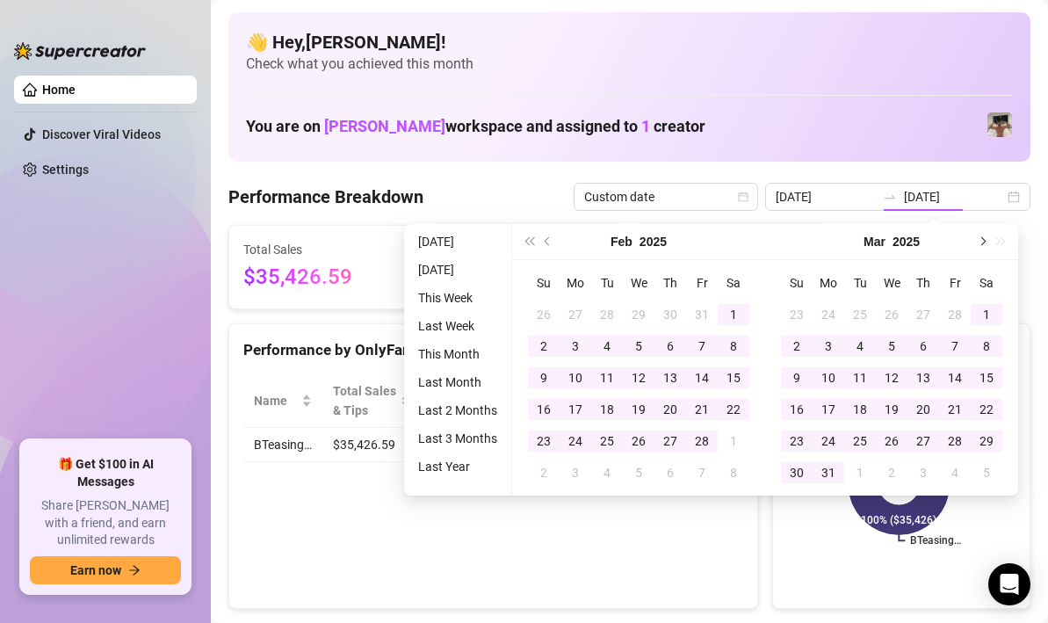
click at [985, 241] on button "Next month (PageDown)" at bounding box center [981, 241] width 19 height 35
click at [985, 241] on span "Next month (PageDown)" at bounding box center [981, 241] width 9 height 9
click at [984, 241] on span "Next month (PageDown)" at bounding box center [981, 241] width 9 height 9
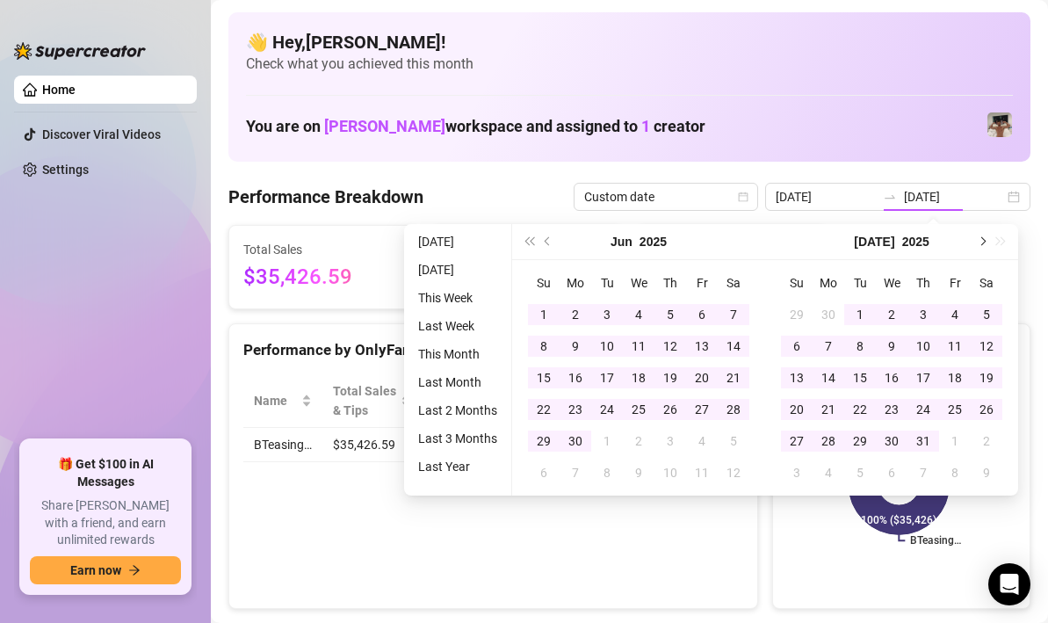
click at [984, 241] on span "Next month (PageDown)" at bounding box center [981, 241] width 9 height 9
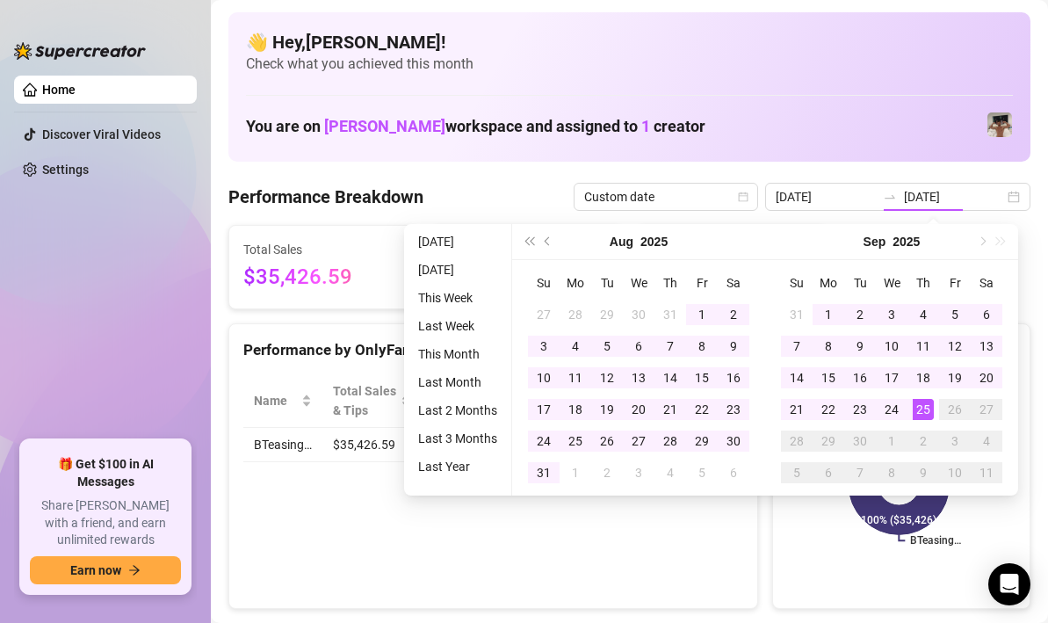
click at [984, 241] on div "[DATE]" at bounding box center [891, 242] width 253 height 36
type input "[DATE]"
click at [920, 404] on div "25" at bounding box center [923, 409] width 21 height 21
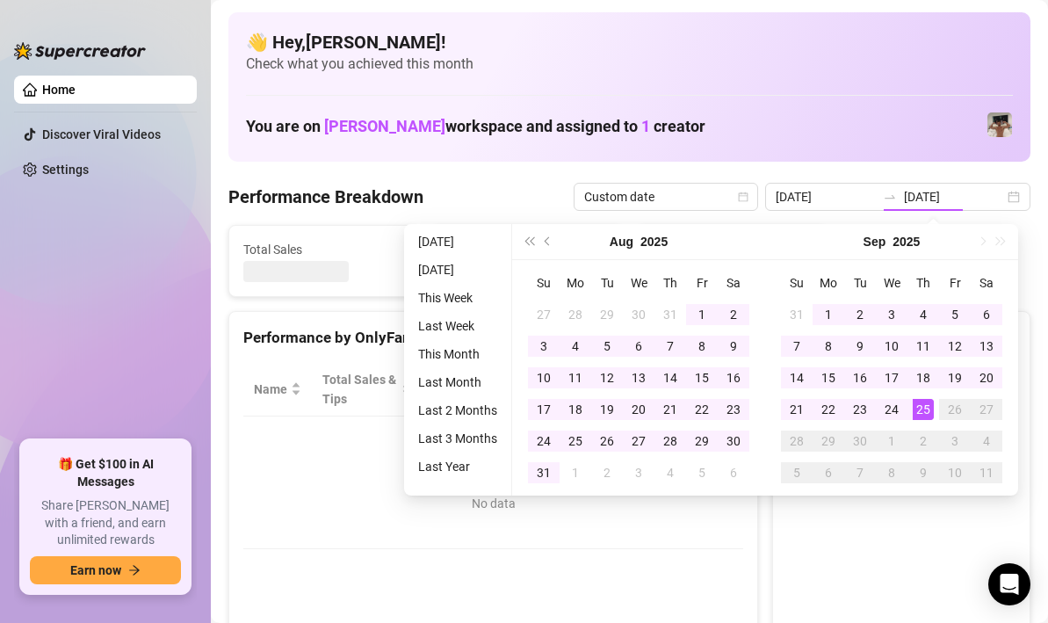
type input "[DATE]"
